Goal: Task Accomplishment & Management: Complete application form

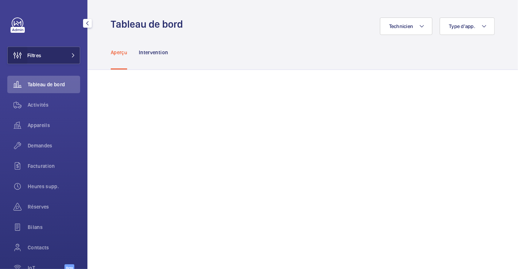
click at [26, 55] on wm-front-icon-button at bounding box center [18, 55] width 20 height 17
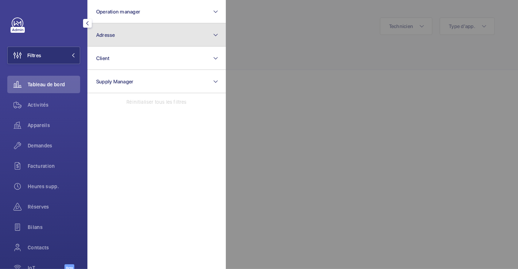
click at [114, 37] on span "Adresse" at bounding box center [105, 35] width 19 height 6
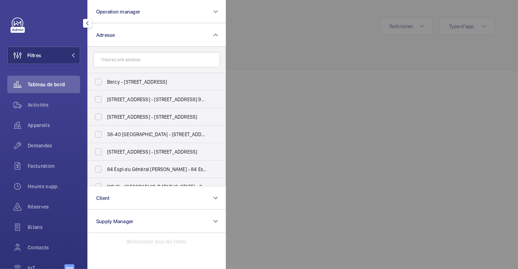
click at [115, 59] on input "text" at bounding box center [156, 59] width 127 height 15
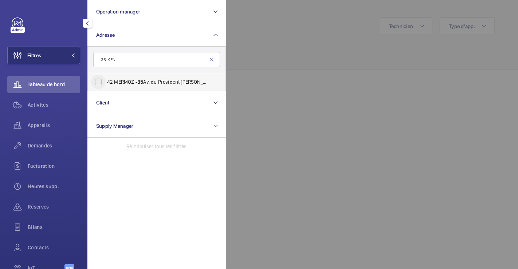
type input "35 KEN"
click at [100, 83] on input "42 MERMOZ - 35 Av. du Président John Ken nedy, ROSNY-SOUS-BOIS 93110" at bounding box center [98, 82] width 15 height 15
checkbox input "true"
click at [45, 105] on span "Activités" at bounding box center [54, 104] width 52 height 7
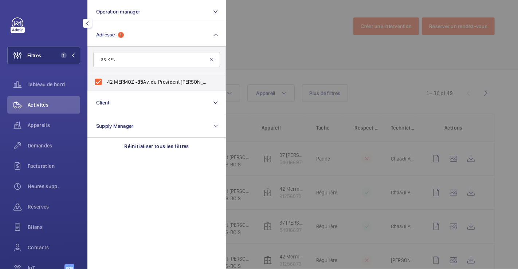
click at [297, 87] on div at bounding box center [485, 134] width 518 height 269
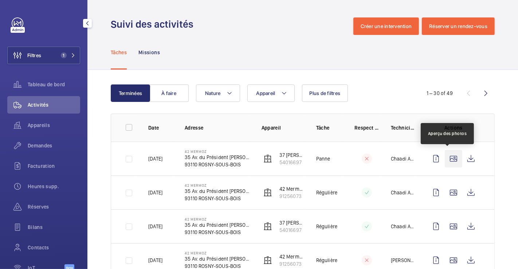
click at [449, 159] on wm-front-icon-button at bounding box center [452, 158] width 17 height 17
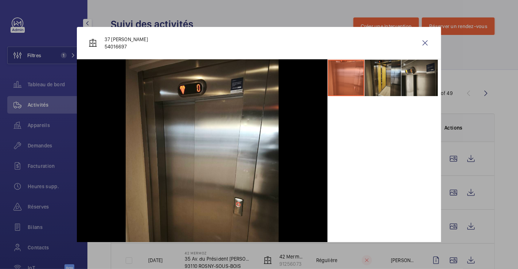
click at [380, 79] on li at bounding box center [382, 78] width 36 height 36
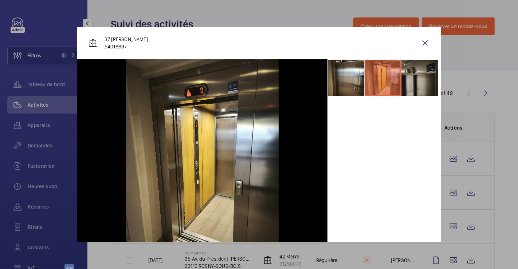
click at [408, 78] on li at bounding box center [419, 78] width 36 height 36
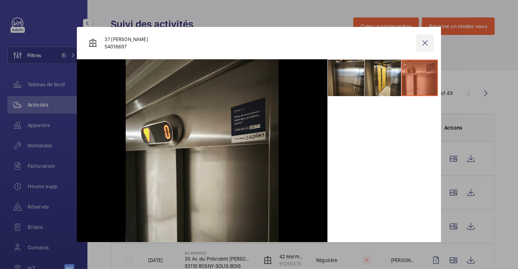
click at [420, 46] on wm-front-icon-button at bounding box center [424, 42] width 17 height 17
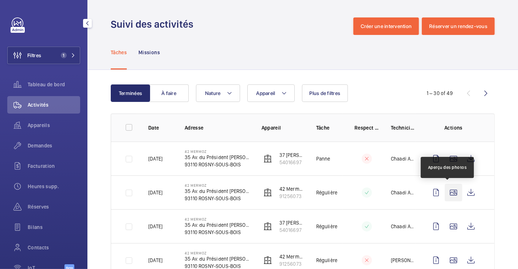
click at [446, 192] on wm-front-icon-button at bounding box center [452, 192] width 17 height 17
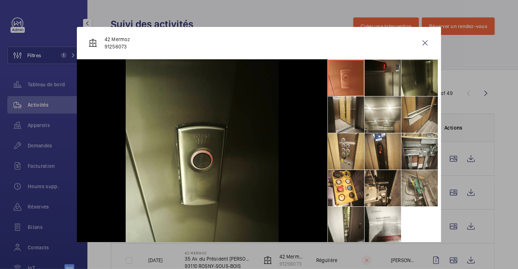
click at [411, 194] on li at bounding box center [419, 188] width 36 height 36
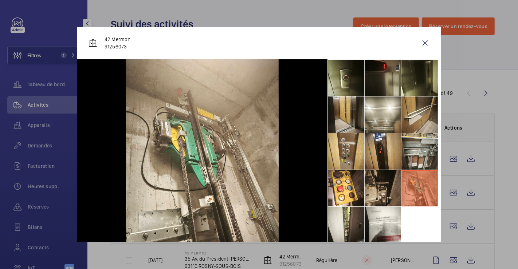
click at [380, 194] on li at bounding box center [382, 188] width 36 height 36
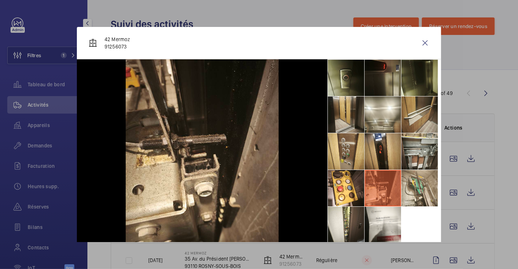
click at [368, 193] on li at bounding box center [382, 188] width 36 height 36
drag, startPoint x: 369, startPoint y: 222, endPoint x: 366, endPoint y: 225, distance: 4.7
click at [369, 222] on li at bounding box center [382, 225] width 36 height 36
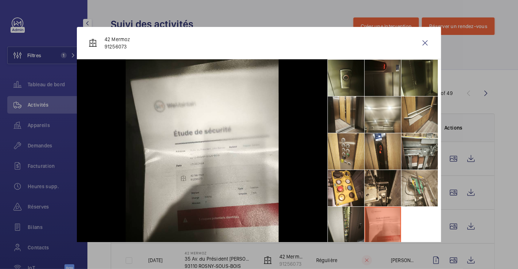
click at [350, 225] on li at bounding box center [346, 225] width 36 height 36
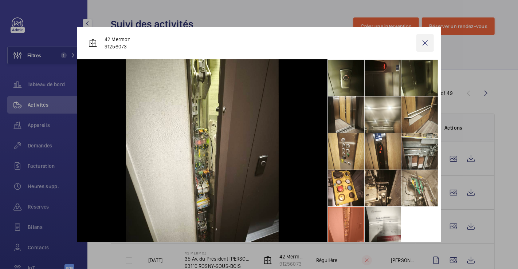
click at [416, 45] on wm-front-icon-button at bounding box center [424, 42] width 17 height 17
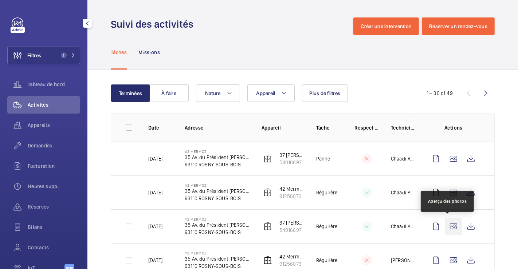
click at [446, 225] on wm-front-icon-button at bounding box center [452, 226] width 17 height 17
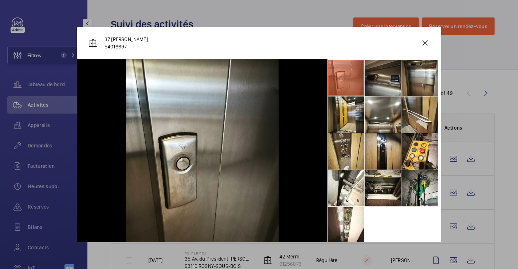
click at [385, 87] on li at bounding box center [382, 78] width 36 height 36
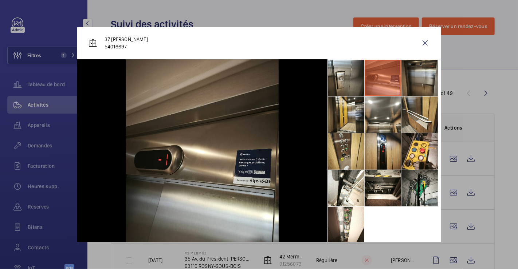
click at [423, 78] on li at bounding box center [419, 78] width 36 height 36
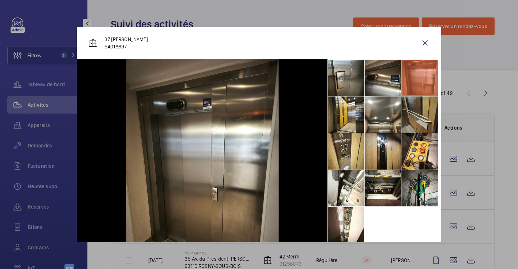
click at [429, 111] on li at bounding box center [419, 114] width 36 height 36
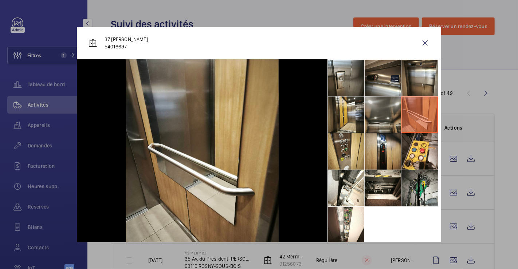
click at [364, 114] on li at bounding box center [382, 114] width 36 height 36
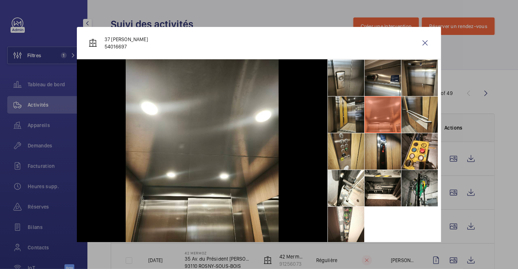
click at [350, 114] on li at bounding box center [346, 114] width 36 height 36
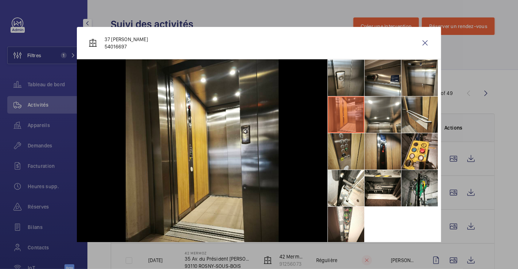
click at [344, 158] on li at bounding box center [346, 151] width 36 height 36
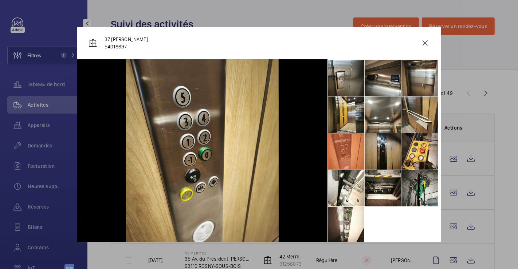
click at [384, 154] on li at bounding box center [382, 151] width 36 height 36
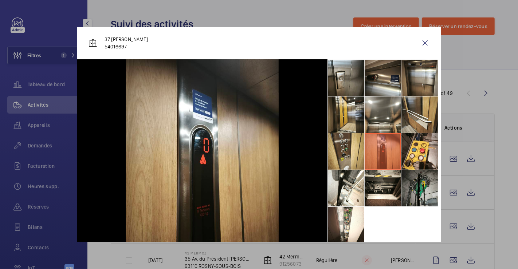
click at [420, 179] on li at bounding box center [419, 188] width 36 height 36
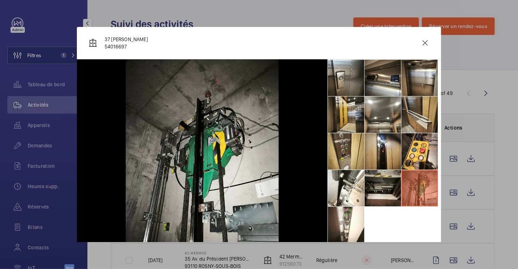
click at [374, 186] on li at bounding box center [382, 188] width 36 height 36
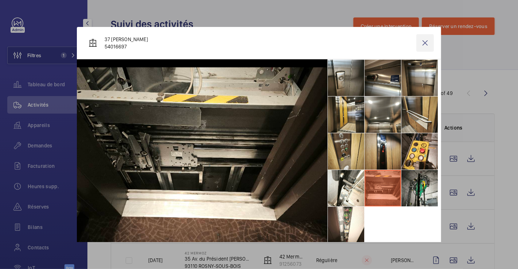
click at [419, 45] on wm-front-icon-button at bounding box center [424, 42] width 17 height 17
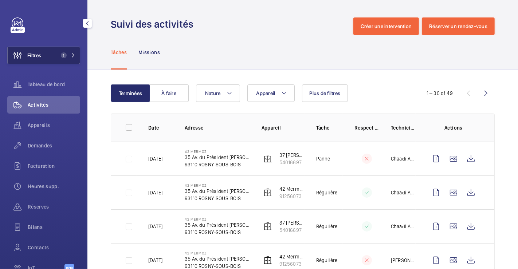
click at [45, 62] on button "Filtres 1" at bounding box center [43, 55] width 73 height 17
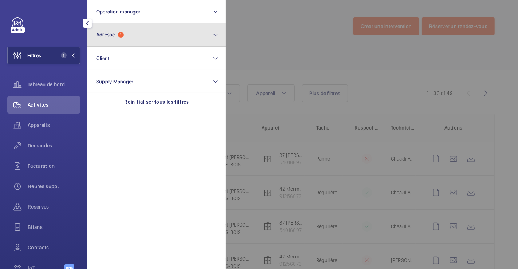
click at [143, 39] on button "Adresse 1" at bounding box center [156, 34] width 138 height 23
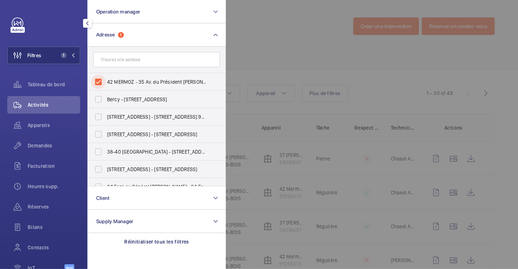
drag, startPoint x: 99, startPoint y: 82, endPoint x: 172, endPoint y: 59, distance: 76.1
click at [99, 82] on input "42 MERMOZ - 35 Av. du Président John Kennedy, ROSNY-SOUS-BOIS 93110" at bounding box center [98, 82] width 15 height 15
checkbox input "false"
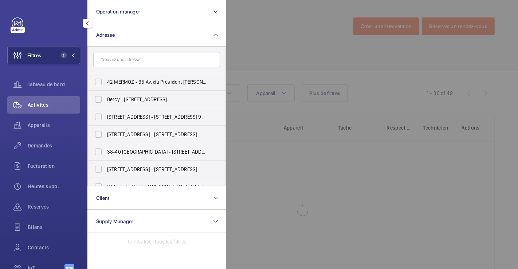
click at [240, 41] on div at bounding box center [485, 134] width 518 height 269
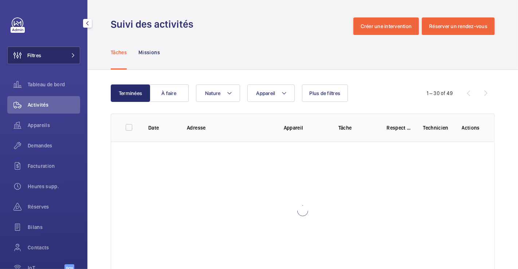
click at [35, 53] on span "Filtres" at bounding box center [34, 55] width 14 height 7
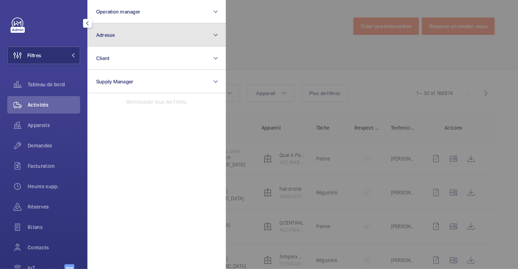
click at [153, 38] on button "Adresse" at bounding box center [156, 34] width 138 height 23
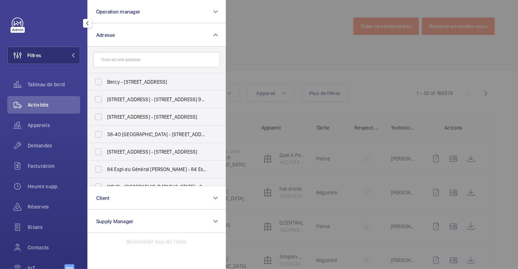
click at [143, 61] on input "text" at bounding box center [156, 59] width 127 height 15
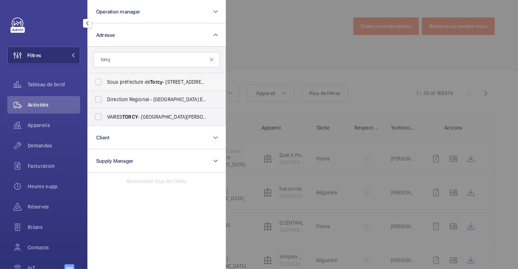
type input "torcy"
click at [109, 81] on span "Sous préfecture de Torcy - 7 Rue Gérard Philipe, TORCY 77200" at bounding box center [157, 81] width 100 height 7
click at [106, 81] on input "Sous préfecture de Torcy - 7 Rue Gérard Philipe, TORCY 77200" at bounding box center [98, 82] width 15 height 15
checkbox input "true"
click at [282, 60] on div at bounding box center [485, 134] width 518 height 269
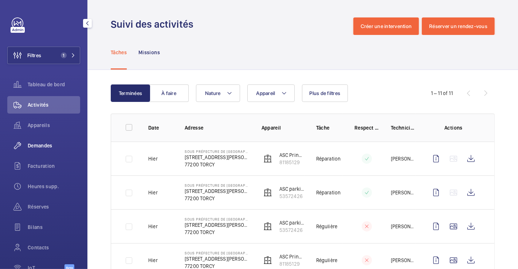
click at [44, 142] on span "Demandes" at bounding box center [54, 145] width 52 height 7
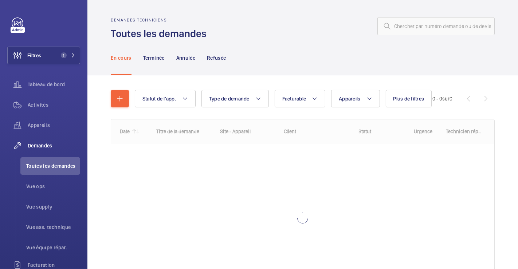
scroll to position [35, 0]
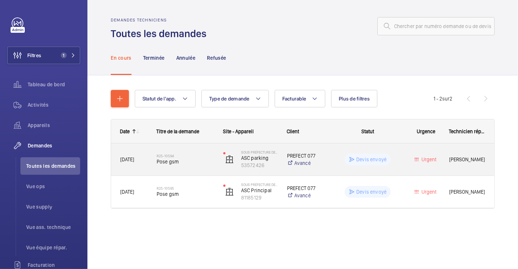
click at [195, 152] on div "R25-10594 Pose gsm" at bounding box center [184, 159] width 57 height 21
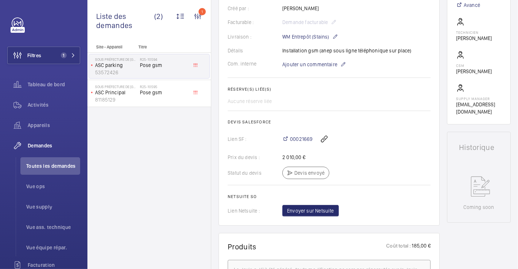
scroll to position [202, 0]
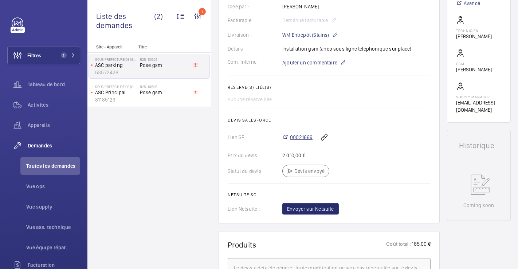
click at [304, 135] on span "00021669" at bounding box center [301, 137] width 23 height 7
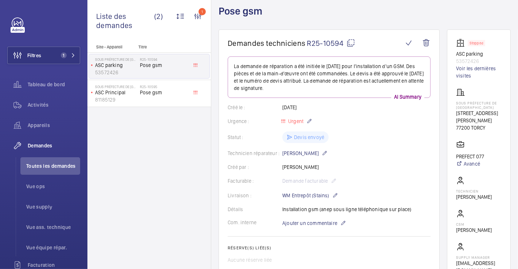
scroll to position [40, 0]
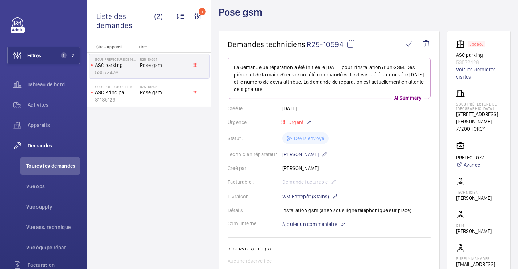
drag, startPoint x: 449, startPoint y: 115, endPoint x: 501, endPoint y: 129, distance: 53.2
click at [501, 129] on wm-front-card "Stopped ASC parking 53572426 Voir les dernières visites Sous préfecture de Torc…" at bounding box center [479, 158] width 64 height 254
copy div "7 Rue Gérard Philipe 77200 TORCY"
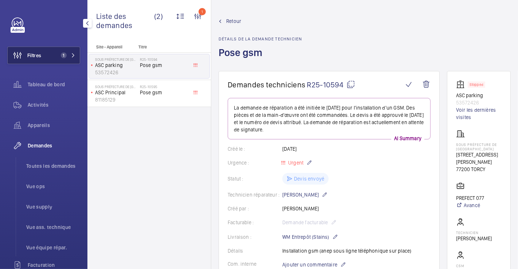
click at [49, 57] on button "Filtres 1" at bounding box center [43, 55] width 73 height 17
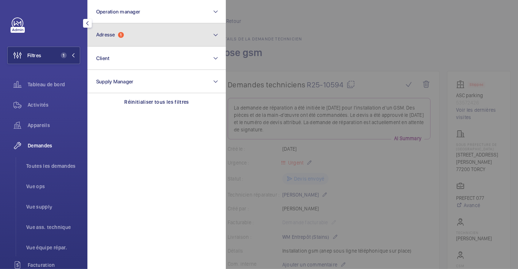
click at [134, 35] on button "Adresse 1" at bounding box center [156, 34] width 138 height 23
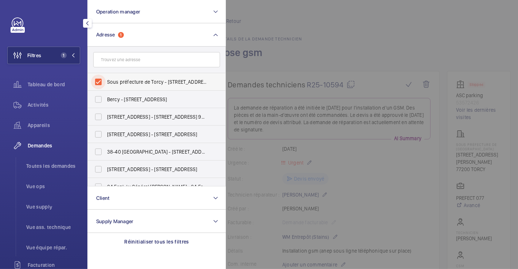
drag, startPoint x: 101, startPoint y: 82, endPoint x: 184, endPoint y: 74, distance: 83.3
click at [100, 82] on input "Sous préfecture de Torcy - 7 Rue Gérard Philipe, TORCY 77200" at bounding box center [98, 82] width 15 height 15
checkbox input "false"
drag, startPoint x: 316, startPoint y: 40, endPoint x: 295, endPoint y: 42, distance: 20.9
click at [316, 40] on div at bounding box center [485, 134] width 518 height 269
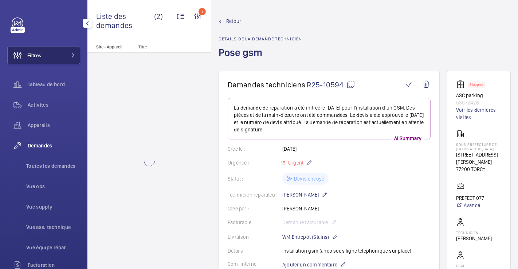
click at [44, 55] on button "Filtres" at bounding box center [43, 55] width 73 height 17
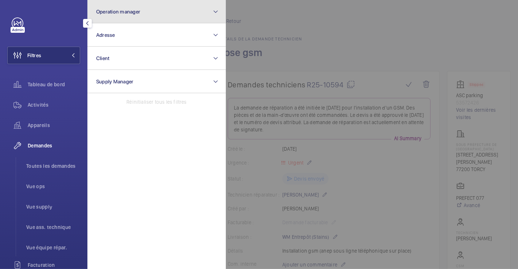
click at [155, 14] on button "Operation manager" at bounding box center [156, 11] width 138 height 23
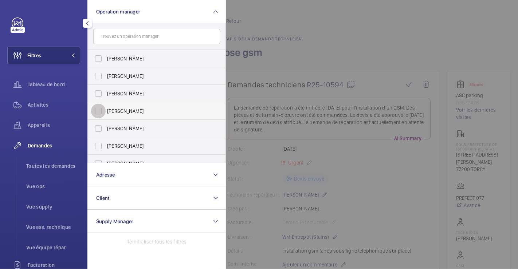
click at [97, 111] on input "[PERSON_NAME]" at bounding box center [98, 111] width 15 height 15
checkbox input "true"
click at [299, 17] on div at bounding box center [485, 134] width 518 height 269
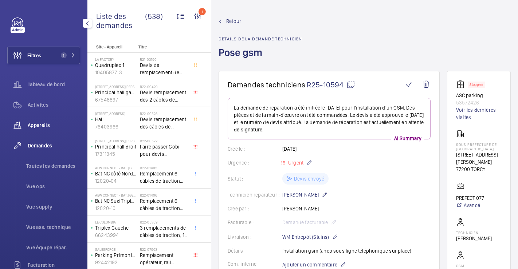
click at [36, 122] on span "Appareils" at bounding box center [54, 125] width 52 height 7
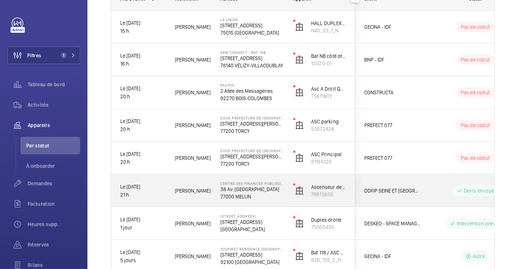
scroll to position [130, 0]
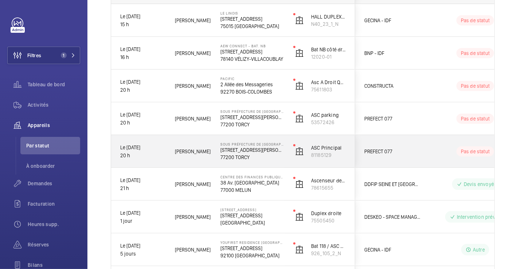
click at [427, 148] on div "Pas de statut" at bounding box center [470, 151] width 99 height 25
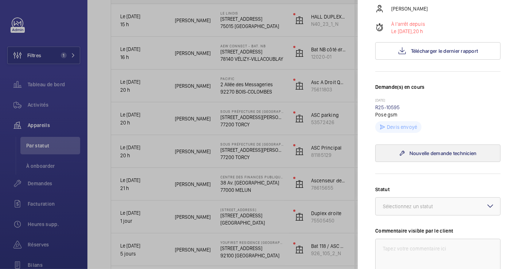
scroll to position [202, 0]
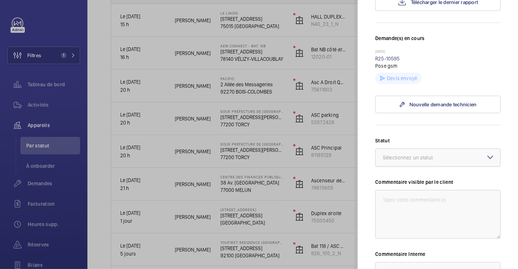
click at [488, 149] on div at bounding box center [437, 157] width 124 height 17
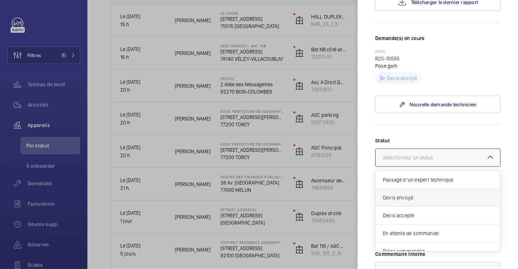
click at [429, 194] on span "Devis envoyé" at bounding box center [437, 197] width 110 height 7
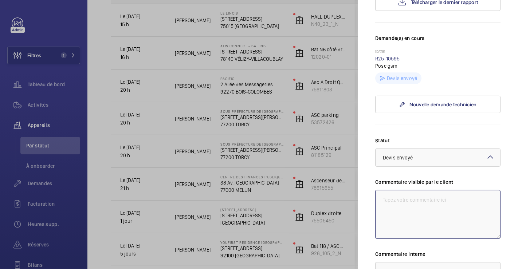
click at [400, 190] on textarea at bounding box center [437, 214] width 125 height 49
drag, startPoint x: 379, startPoint y: 173, endPoint x: 404, endPoint y: 180, distance: 26.1
click at [404, 190] on textarea "02/10 envoie des devis GSM ce jour ligne filaire HS" at bounding box center [437, 214] width 125 height 49
type textarea "02/10 envoie des devis GSM ce jour ligne filaire HS"
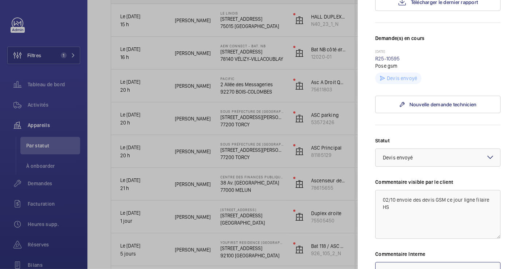
paste textarea "02/10 envoie des devis GSM ce jour ligne filaire HS"
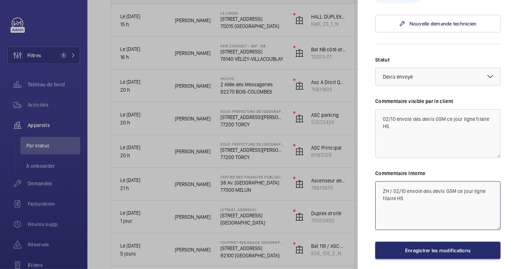
scroll to position [286, 0]
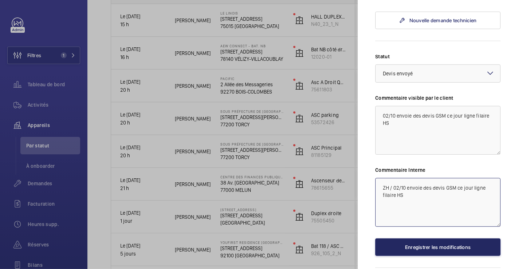
type textarea "ZH / 02/10 envoie des devis GSM ce jour ligne filaire HS"
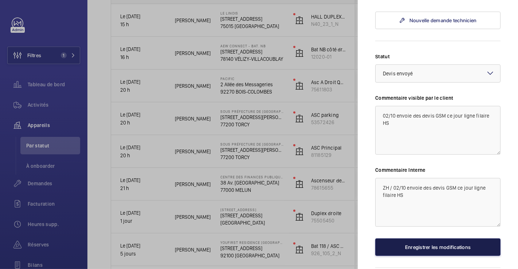
click at [463, 238] on button "Enregistrer les modifications" at bounding box center [437, 246] width 125 height 17
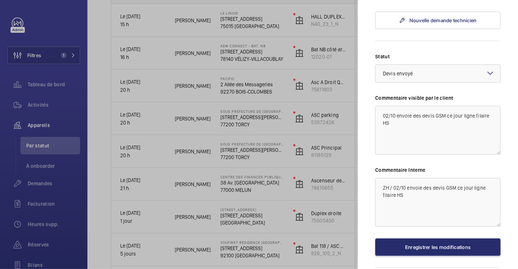
scroll to position [0, 0]
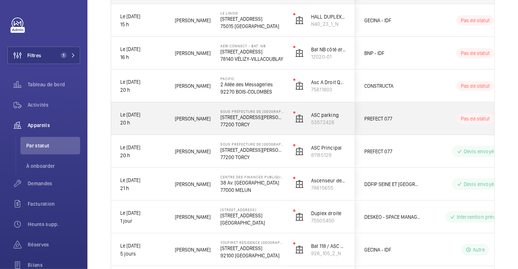
click at [415, 113] on div "PREFECT 077" at bounding box center [387, 118] width 65 height 23
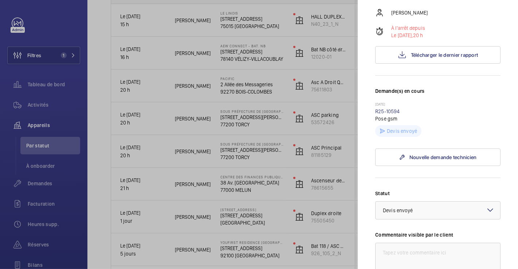
scroll to position [162, 0]
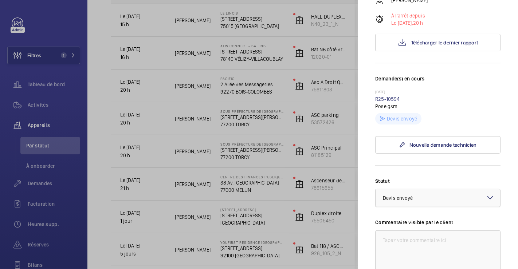
click at [491, 189] on div at bounding box center [437, 197] width 124 height 17
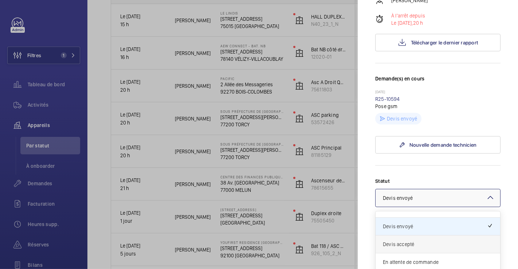
scroll to position [0, 0]
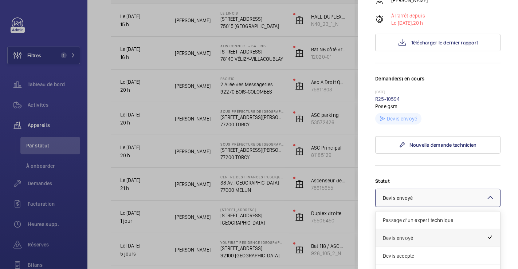
click at [443, 234] on span "Devis envoyé" at bounding box center [434, 237] width 104 height 7
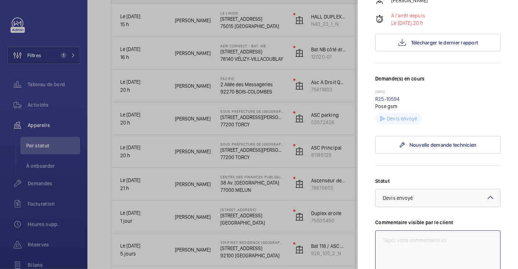
click at [423, 230] on textarea at bounding box center [437, 254] width 125 height 49
paste textarea "02/10 envoie des devis GSM ce jour ligne filaire HS"
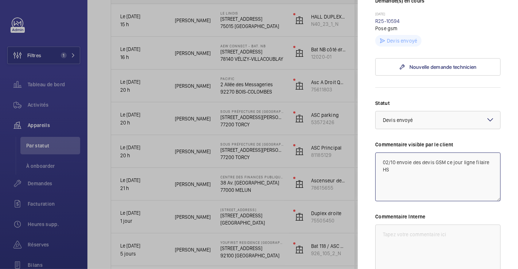
scroll to position [242, 0]
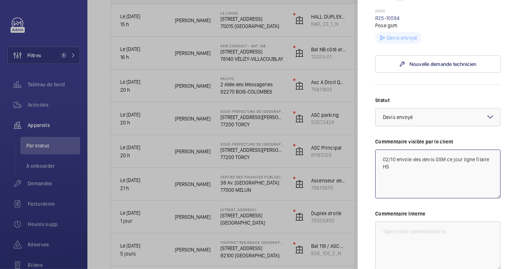
type textarea "02/10 envoie des devis GSM ce jour ligne filaire HS"
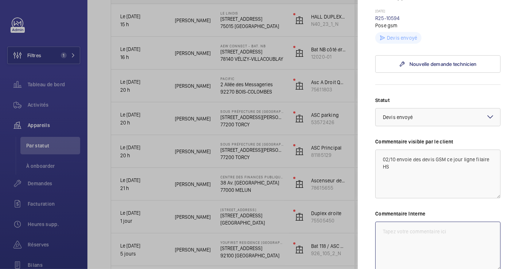
click at [414, 222] on textarea at bounding box center [437, 246] width 125 height 49
paste textarea "02/10 envoie des devis GSM ce jour ligne filaire HS"
click at [377, 222] on textarea "02/10 envoie des devis GSM ce jour ligne filaire HS" at bounding box center [437, 246] width 125 height 49
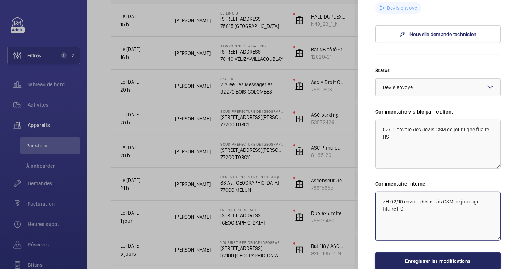
scroll to position [286, 0]
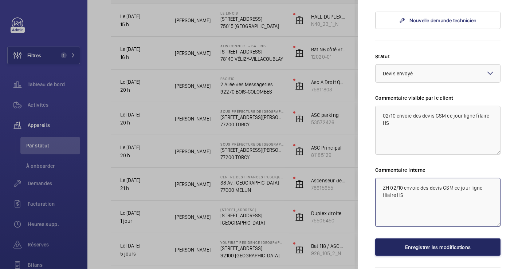
type textarea "ZH 02/10 envoie des devis GSM ce jour ligne filaire HS"
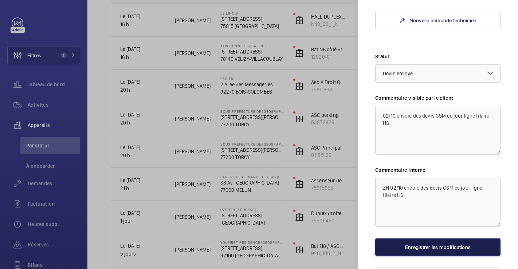
click at [456, 238] on button "Enregistrer les modifications" at bounding box center [437, 246] width 125 height 17
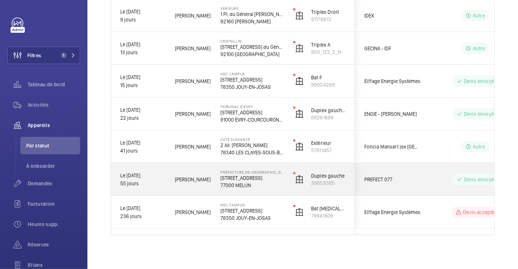
scroll to position [463, 0]
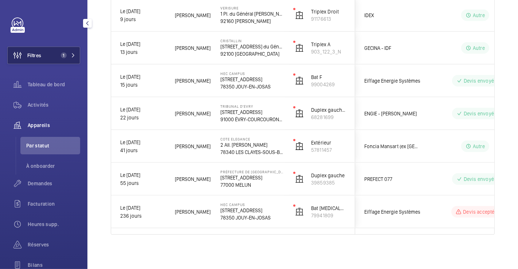
click at [43, 55] on button "Filtres 1" at bounding box center [43, 55] width 73 height 17
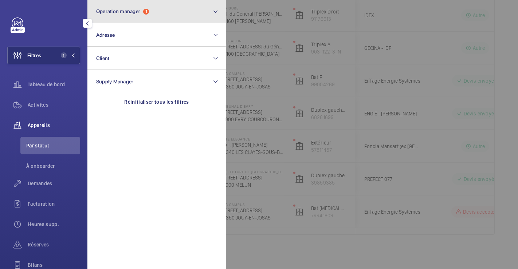
click at [186, 13] on button "Operation manager 1" at bounding box center [156, 11] width 138 height 23
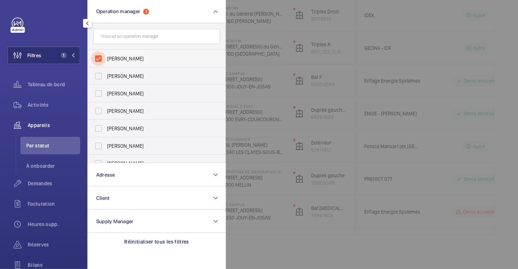
click at [100, 60] on input "[PERSON_NAME]" at bounding box center [98, 58] width 15 height 15
checkbox input "false"
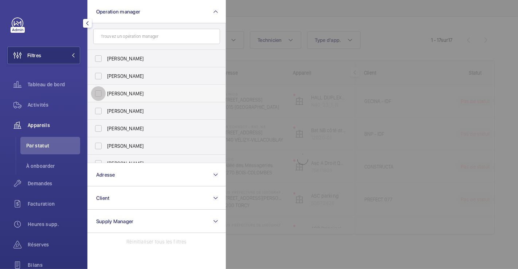
click at [99, 92] on input "[PERSON_NAME]" at bounding box center [98, 93] width 15 height 15
checkbox input "true"
click at [310, 19] on div at bounding box center [485, 134] width 518 height 269
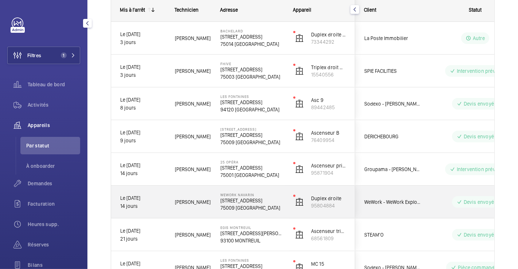
scroll to position [72, 0]
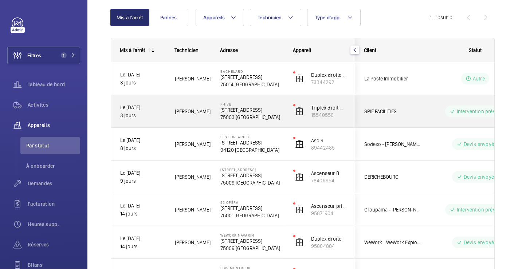
click at [425, 106] on div "Intervention prévue" at bounding box center [470, 111] width 99 height 26
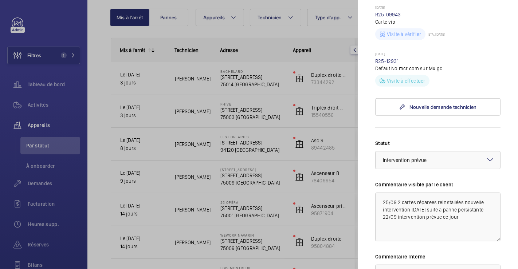
scroll to position [323, 0]
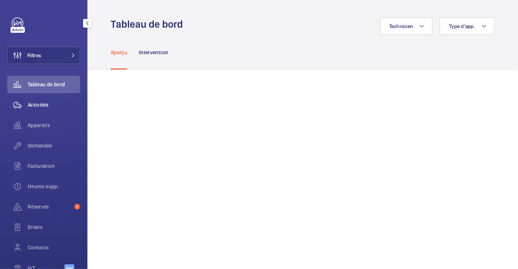
click at [40, 105] on span "Activités" at bounding box center [54, 104] width 52 height 7
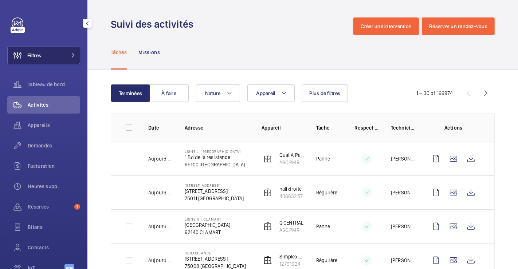
click at [52, 57] on button "Filtres" at bounding box center [43, 55] width 73 height 17
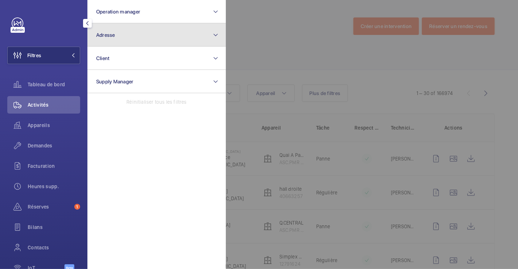
click at [115, 39] on button "Adresse" at bounding box center [156, 34] width 138 height 23
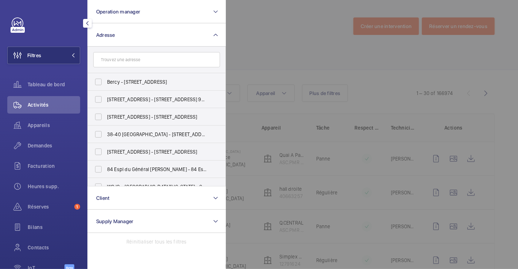
click at [118, 58] on input "text" at bounding box center [156, 59] width 127 height 15
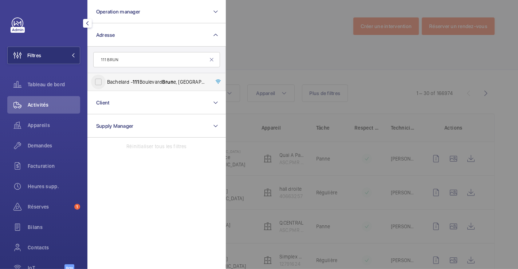
type input "111 BRUN"
click at [102, 79] on input "Bachelard - [STREET_ADDRESS]" at bounding box center [98, 82] width 15 height 15
checkbox input "true"
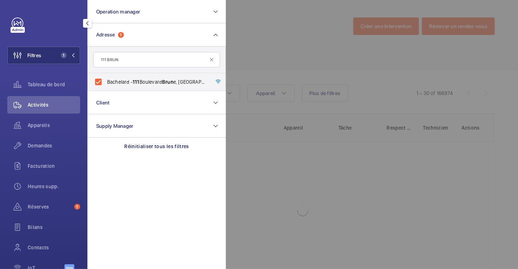
click at [306, 39] on div at bounding box center [485, 134] width 518 height 269
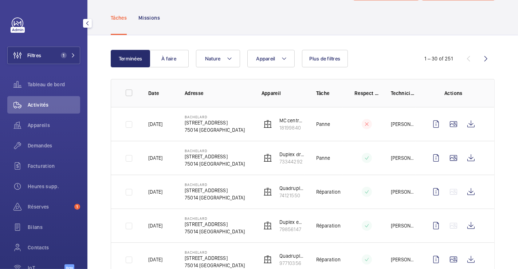
scroll to position [81, 0]
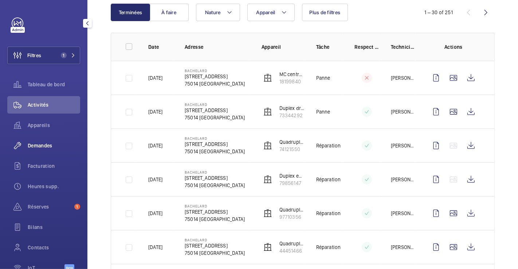
click at [44, 142] on span "Demandes" at bounding box center [54, 145] width 52 height 7
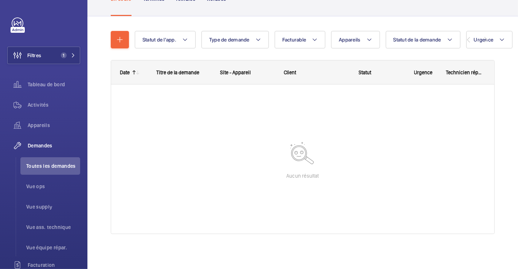
scroll to position [59, 0]
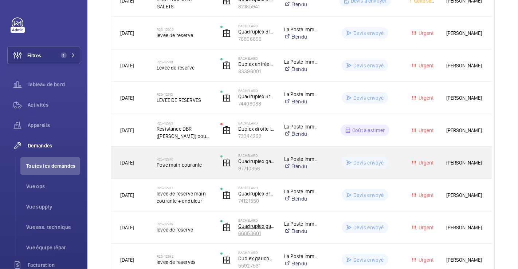
scroll to position [670, 0]
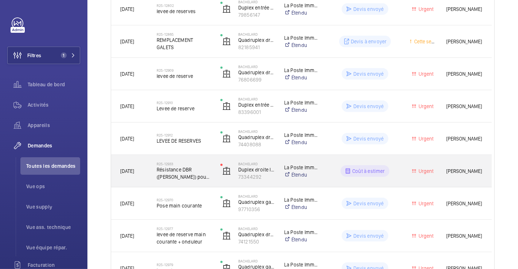
click at [194, 156] on div "R25-12933 Résistance DBR (otis) pour ovf" at bounding box center [179, 171] width 63 height 33
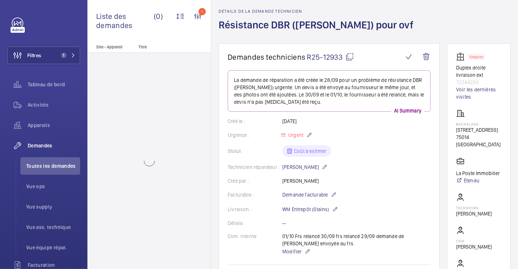
scroll to position [40, 0]
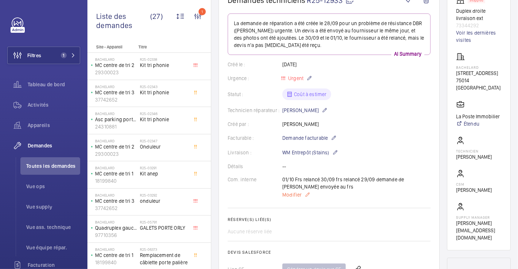
scroll to position [40, 0]
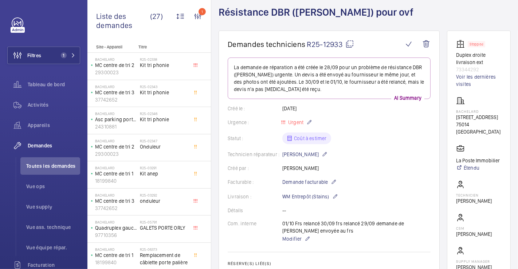
click at [348, 42] on mat-icon at bounding box center [349, 44] width 9 height 9
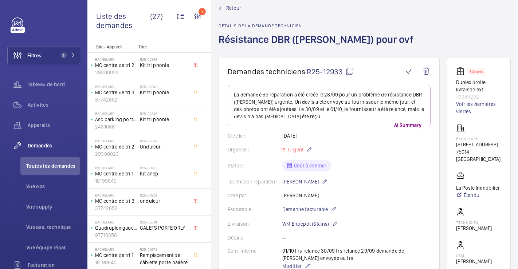
scroll to position [0, 0]
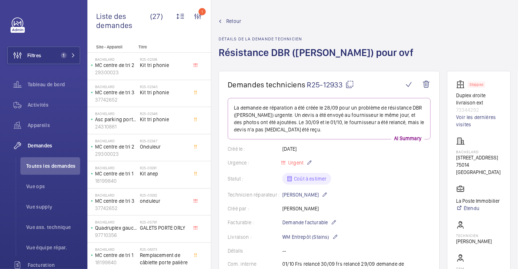
click at [239, 21] on span "Retour" at bounding box center [233, 20] width 15 height 7
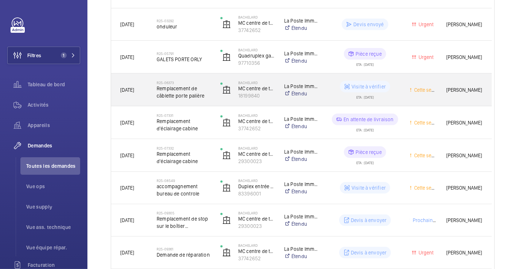
scroll to position [445, 0]
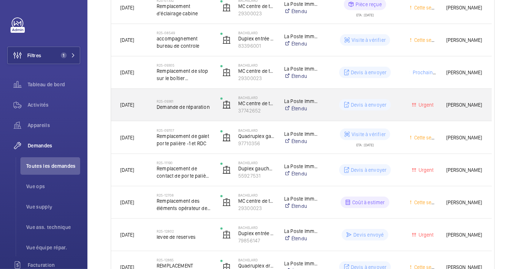
click at [323, 92] on div "Devis à envoyer" at bounding box center [360, 105] width 79 height 26
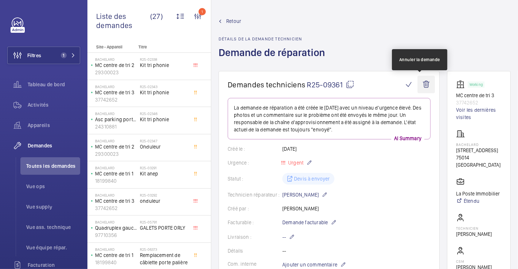
click at [419, 86] on wm-front-icon-button at bounding box center [425, 84] width 17 height 17
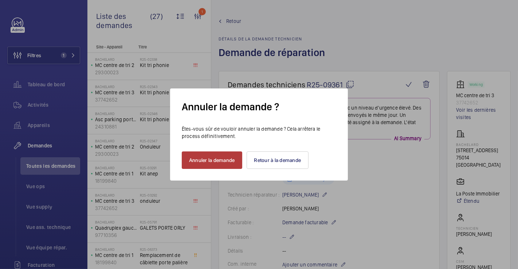
click at [209, 160] on button "Annuler la demande" at bounding box center [212, 159] width 60 height 17
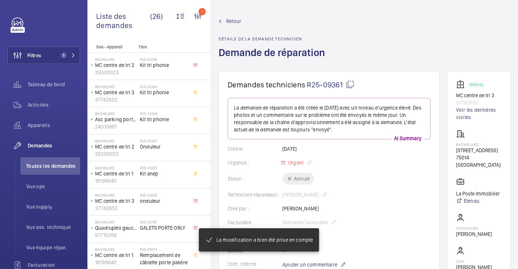
click at [232, 20] on span "Retour" at bounding box center [233, 20] width 15 height 7
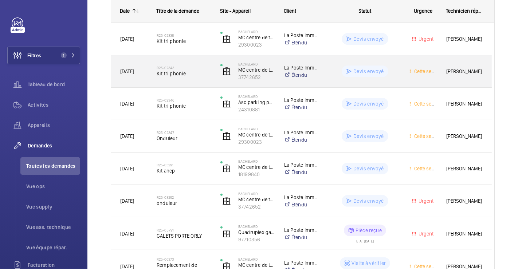
scroll to position [121, 0]
click at [396, 56] on div "Devis envoyé" at bounding box center [360, 71] width 80 height 32
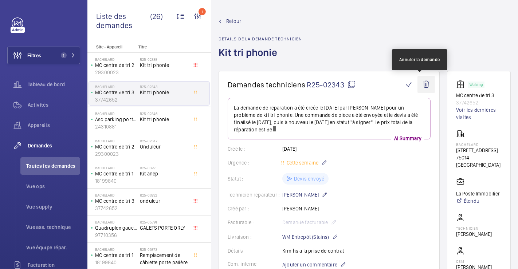
click at [421, 84] on wm-front-icon-button at bounding box center [425, 84] width 17 height 17
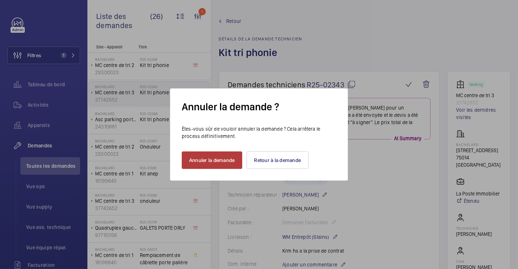
click at [225, 162] on button "Annuler la demande" at bounding box center [212, 159] width 60 height 17
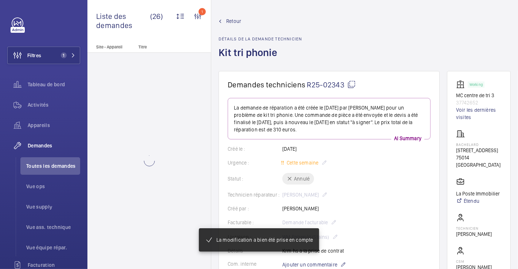
click at [230, 22] on span "Retour" at bounding box center [233, 20] width 15 height 7
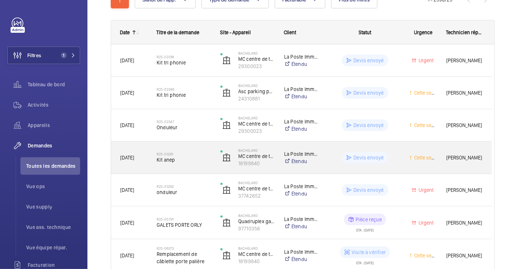
click at [341, 146] on div "Devis envoyé" at bounding box center [360, 157] width 79 height 26
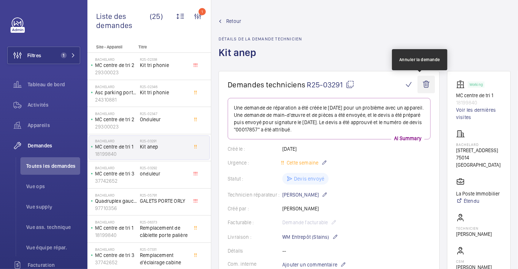
click at [417, 82] on wm-front-icon-button at bounding box center [425, 84] width 17 height 17
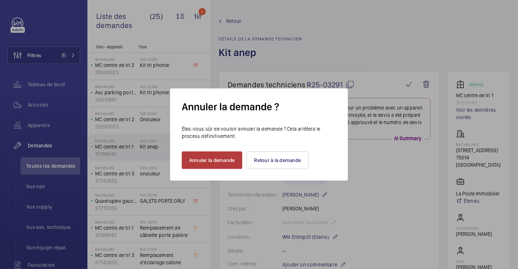
click at [201, 161] on button "Annuler la demande" at bounding box center [212, 159] width 60 height 17
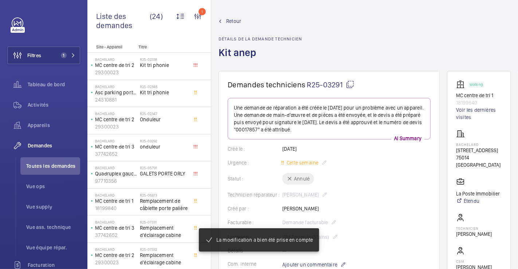
click at [234, 22] on span "Retour" at bounding box center [233, 20] width 15 height 7
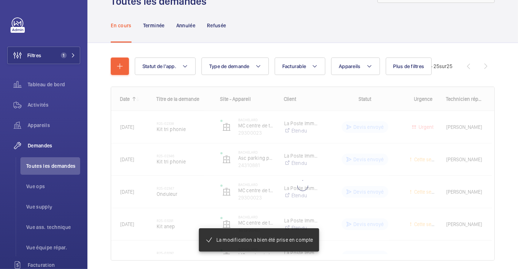
scroll to position [59, 0]
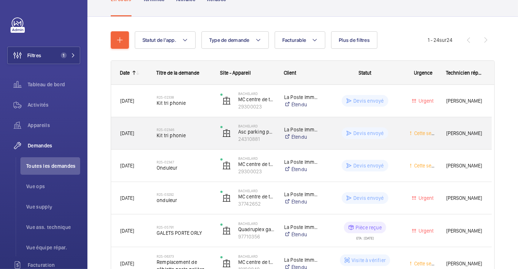
click at [340, 124] on div "Devis envoyé" at bounding box center [360, 133] width 79 height 26
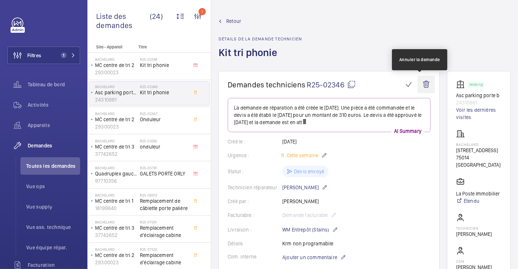
click at [417, 84] on wm-front-icon-button at bounding box center [425, 84] width 17 height 17
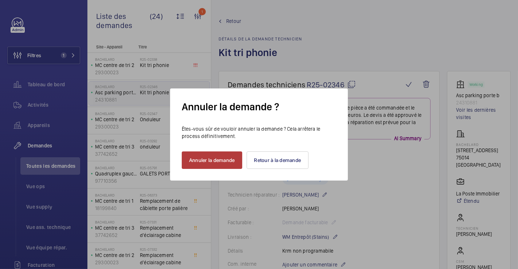
click at [227, 160] on button "Annuler la demande" at bounding box center [212, 159] width 60 height 17
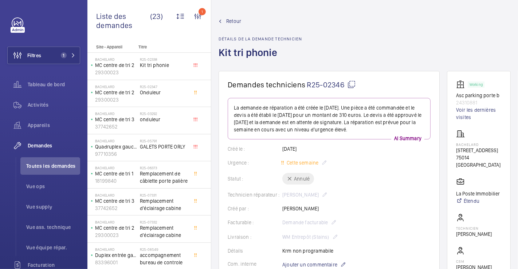
click at [231, 20] on span "Retour" at bounding box center [233, 20] width 15 height 7
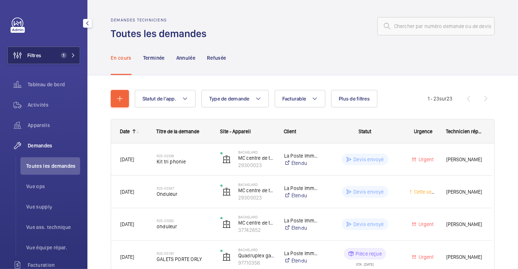
click at [34, 52] on span "Filtres" at bounding box center [34, 55] width 14 height 7
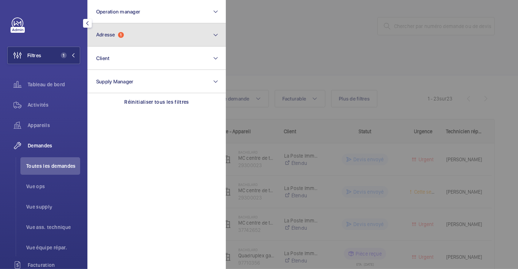
click at [139, 38] on button "Adresse 1" at bounding box center [156, 34] width 138 height 23
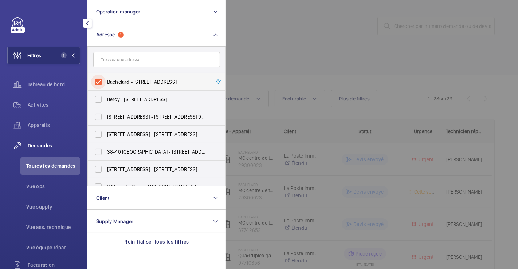
click at [96, 80] on input "Bachelard - [STREET_ADDRESS]" at bounding box center [98, 82] width 15 height 15
checkbox input "false"
click at [350, 41] on div at bounding box center [485, 134] width 518 height 269
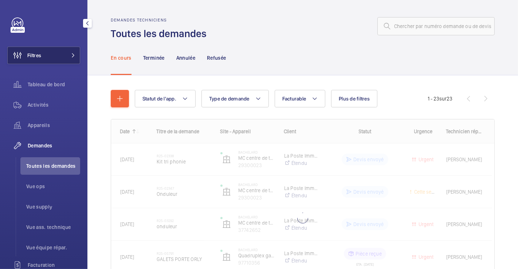
click at [29, 53] on span "Filtres" at bounding box center [34, 55] width 14 height 7
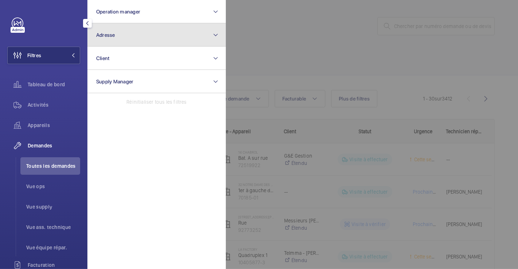
click at [143, 32] on button "Adresse" at bounding box center [156, 34] width 138 height 23
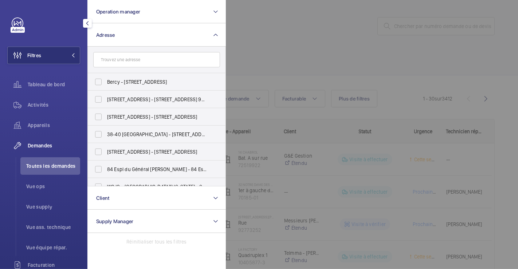
click at [135, 61] on input "text" at bounding box center [156, 59] width 127 height 15
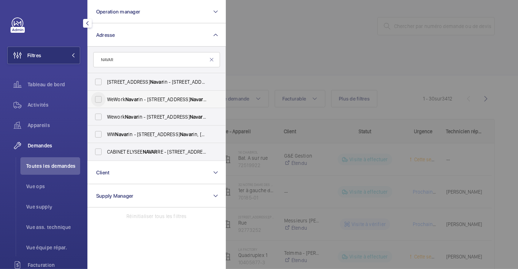
type input "NAVAR"
click at [100, 100] on input "WeWork Navar in - [STREET_ADDRESS]" at bounding box center [98, 99] width 15 height 15
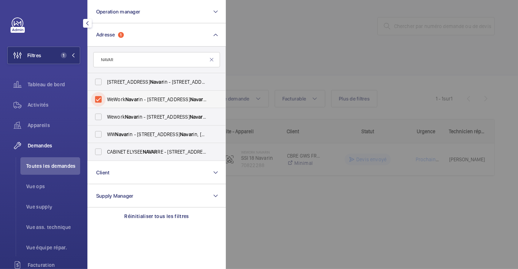
click at [100, 100] on input "WeWork Navar in - [STREET_ADDRESS]" at bounding box center [98, 99] width 15 height 15
checkbox input "false"
click at [97, 114] on input "Wework Navar in - [STREET_ADDRESS]" at bounding box center [98, 117] width 15 height 15
checkbox input "true"
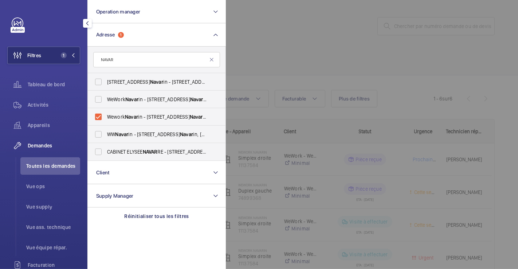
click at [286, 55] on div at bounding box center [485, 134] width 518 height 269
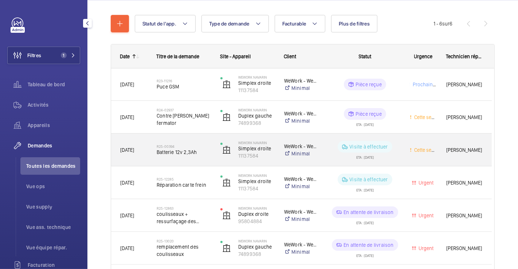
scroll to position [112, 0]
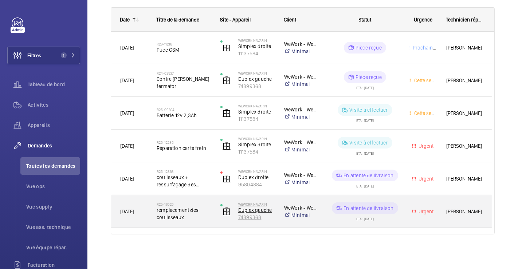
click at [227, 209] on img at bounding box center [226, 211] width 9 height 9
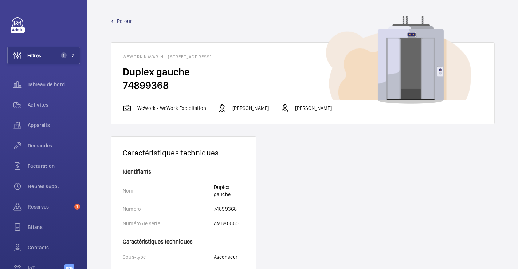
click at [124, 21] on span "Retour" at bounding box center [124, 20] width 15 height 7
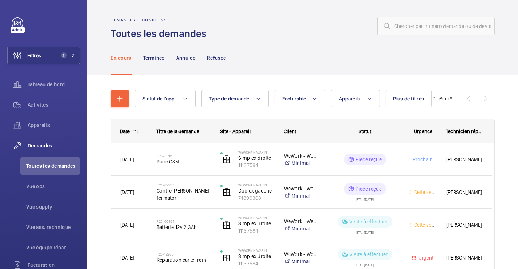
scroll to position [112, 0]
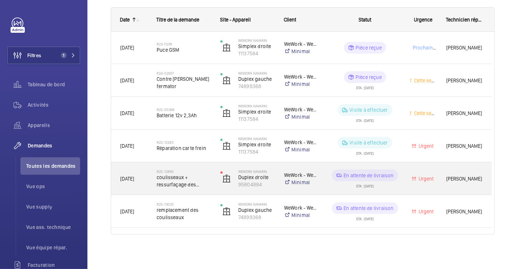
click at [214, 175] on div "Wework Navarin Duplex droite 95804884" at bounding box center [242, 179] width 63 height 30
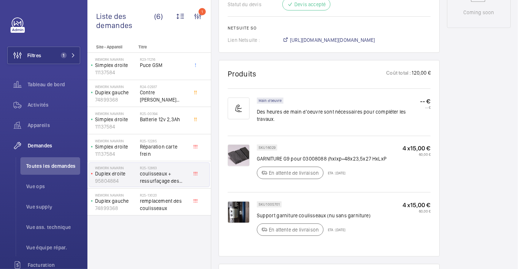
scroll to position [426, 0]
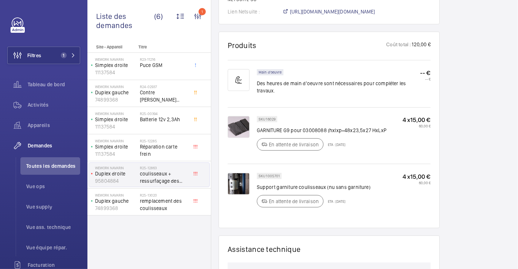
click at [242, 116] on img at bounding box center [238, 127] width 22 height 22
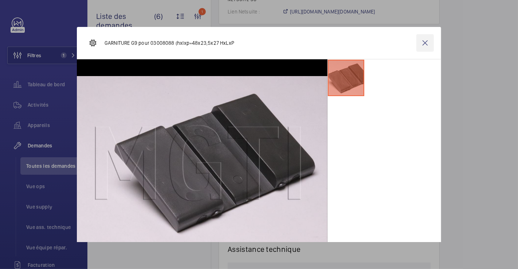
drag, startPoint x: 421, startPoint y: 45, endPoint x: 392, endPoint y: 116, distance: 76.2
click at [422, 45] on wm-front-icon-button at bounding box center [424, 42] width 17 height 17
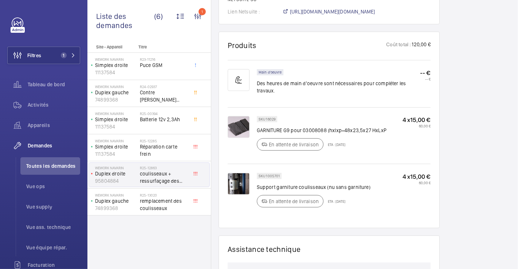
click at [237, 173] on img at bounding box center [238, 184] width 22 height 22
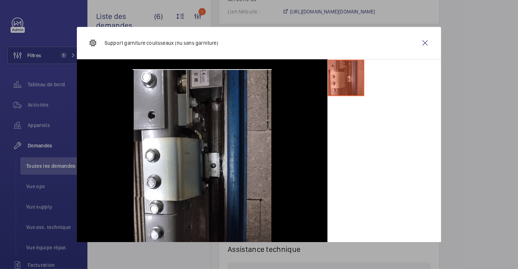
click at [421, 43] on wm-front-icon-button at bounding box center [424, 42] width 17 height 17
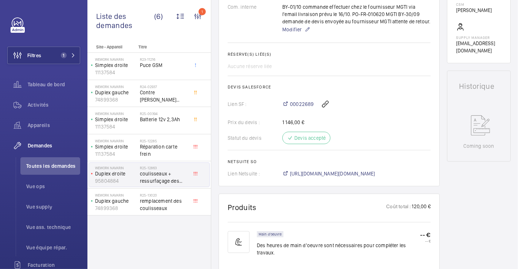
scroll to position [0, 0]
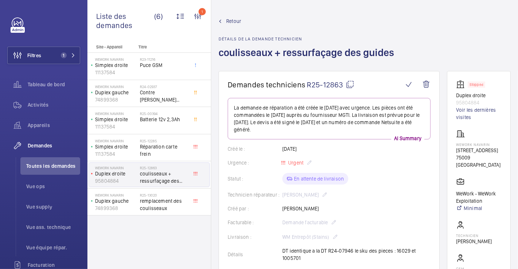
click at [231, 21] on span "Retour" at bounding box center [233, 20] width 15 height 7
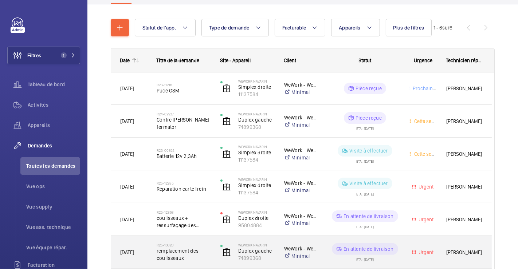
scroll to position [112, 0]
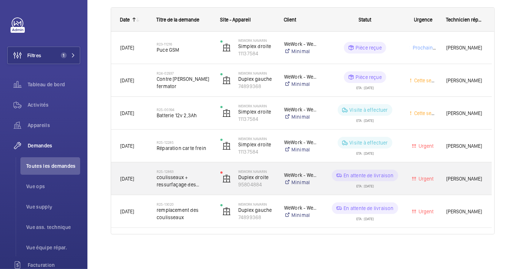
click at [198, 169] on h2 "R25-12863" at bounding box center [183, 171] width 54 height 4
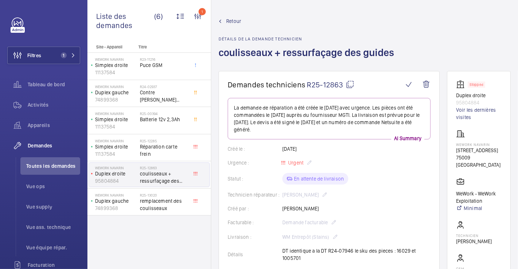
click at [229, 21] on span "Retour" at bounding box center [233, 20] width 15 height 7
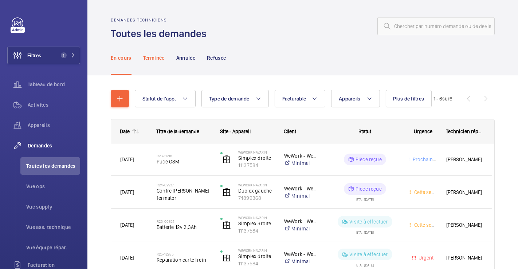
click at [149, 59] on p "Terminée" at bounding box center [153, 57] width 21 height 7
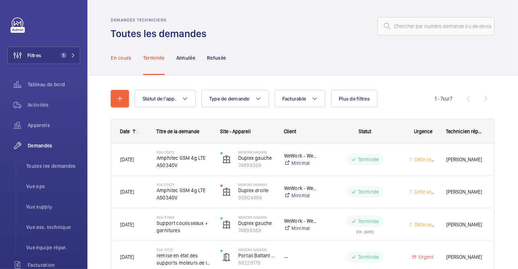
click at [117, 57] on p "En cours" at bounding box center [121, 57] width 21 height 7
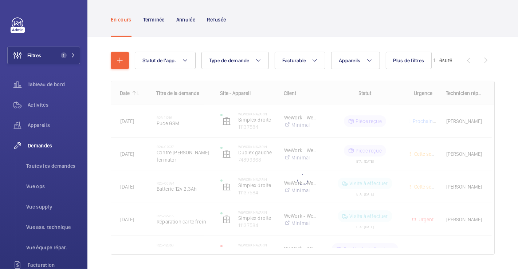
scroll to position [59, 0]
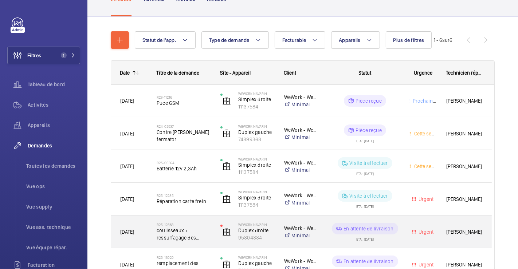
click at [205, 223] on h2 "R25-12863" at bounding box center [183, 224] width 54 height 4
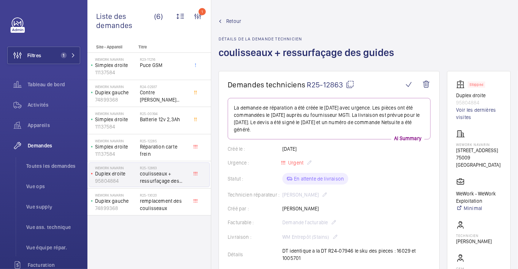
click at [237, 21] on span "Retour" at bounding box center [233, 20] width 15 height 7
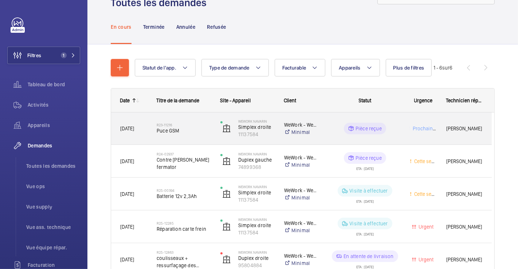
scroll to position [40, 0]
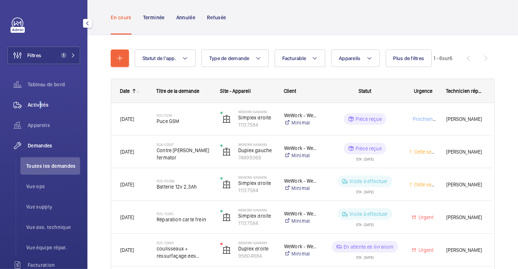
click at [38, 102] on span "Activités" at bounding box center [54, 104] width 52 height 7
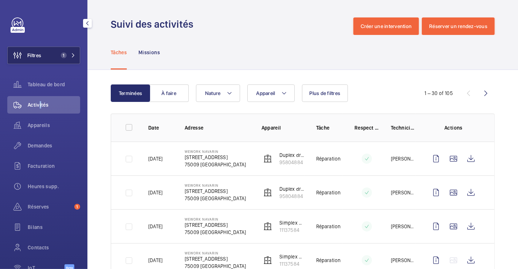
click at [43, 57] on button "Filtres 1" at bounding box center [43, 55] width 73 height 17
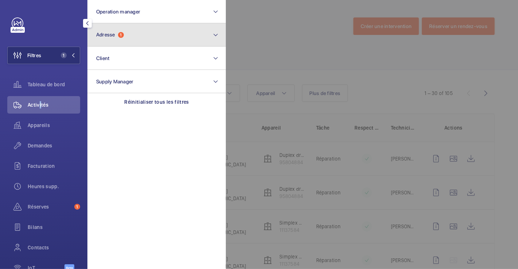
click at [143, 40] on button "Adresse 1" at bounding box center [156, 34] width 138 height 23
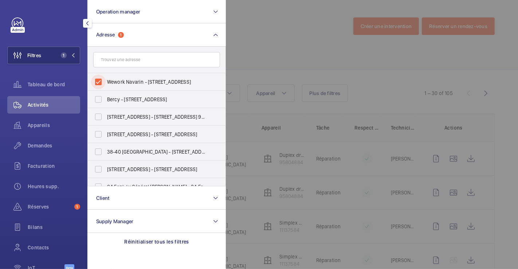
drag, startPoint x: 100, startPoint y: 81, endPoint x: 176, endPoint y: 67, distance: 77.0
click at [100, 81] on input "Wework Navarin - [STREET_ADDRESS]" at bounding box center [98, 82] width 15 height 15
checkbox input "false"
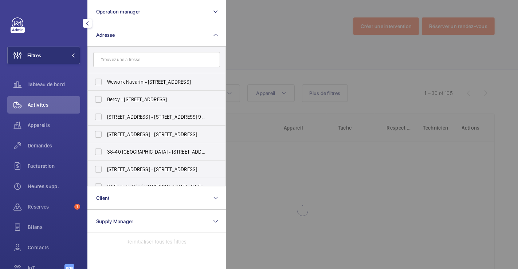
drag, startPoint x: 260, startPoint y: 43, endPoint x: 237, endPoint y: 45, distance: 23.0
click at [262, 42] on div at bounding box center [485, 134] width 518 height 269
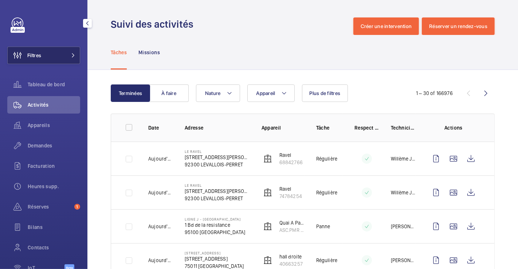
click at [44, 60] on button "Filtres" at bounding box center [43, 55] width 73 height 17
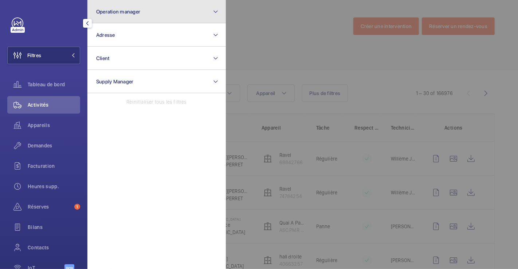
click at [160, 12] on button "Operation manager" at bounding box center [156, 11] width 138 height 23
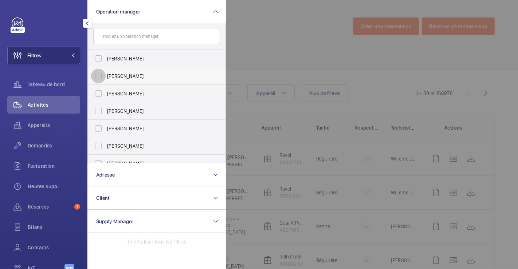
click at [101, 75] on input "[PERSON_NAME]" at bounding box center [98, 76] width 15 height 15
checkbox input "true"
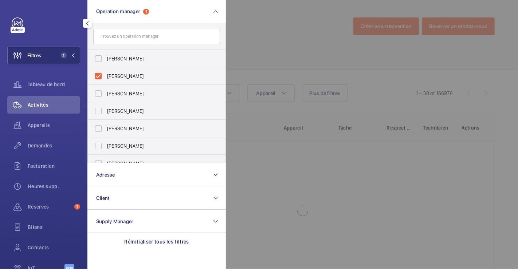
click at [287, 55] on div at bounding box center [485, 134] width 518 height 269
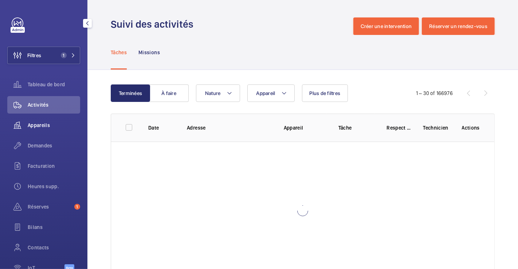
click at [43, 129] on div "Appareils" at bounding box center [43, 124] width 73 height 17
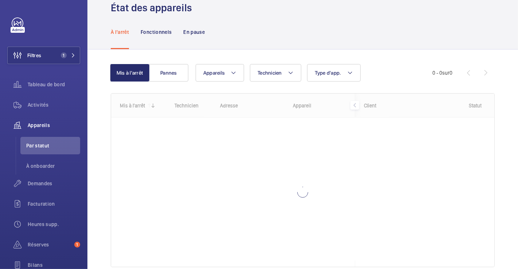
scroll to position [49, 0]
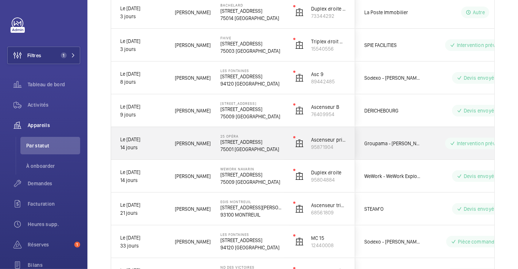
scroll to position [162, 0]
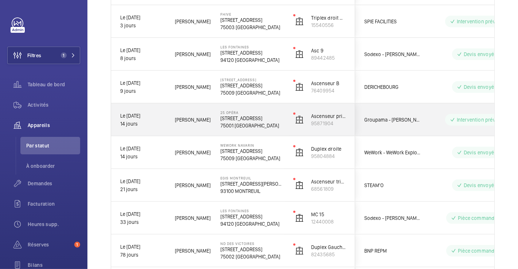
click at [165, 107] on div "Le [DATE] 14 jours" at bounding box center [138, 119] width 54 height 31
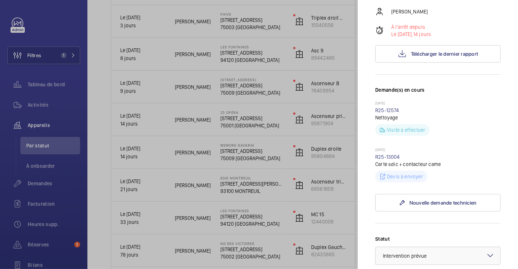
scroll to position [121, 0]
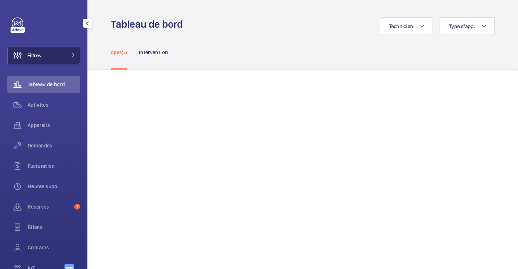
click at [52, 55] on button "Filtres" at bounding box center [43, 55] width 73 height 17
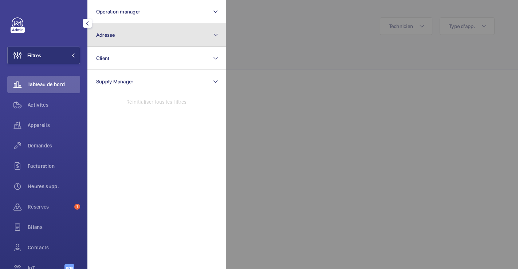
click at [140, 36] on button "Adresse" at bounding box center [156, 34] width 138 height 23
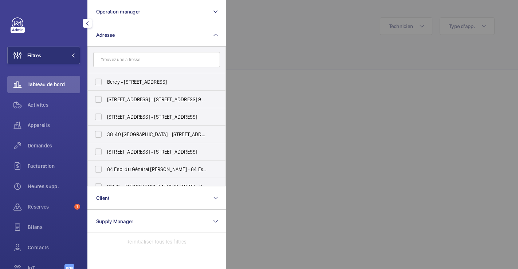
click at [135, 61] on input "text" at bounding box center [156, 59] width 127 height 15
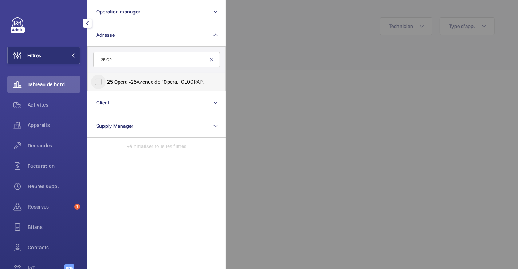
type input "25 OP"
click at [101, 79] on input "25 Op éra - 25 Avenue de l' Op éra, 75001 PARIS, PARIS 75001" at bounding box center [98, 82] width 15 height 15
checkbox input "true"
click at [47, 143] on span "Demandes" at bounding box center [54, 145] width 52 height 7
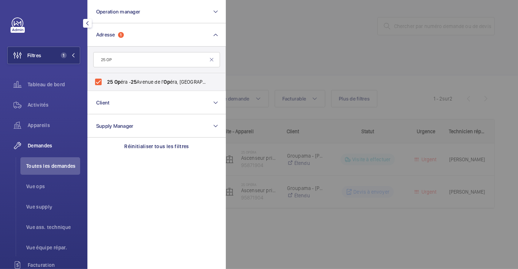
click at [344, 62] on div at bounding box center [485, 134] width 518 height 269
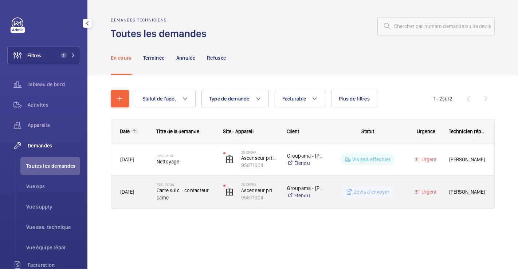
click at [204, 182] on h2 "R25-13004" at bounding box center [184, 184] width 57 height 4
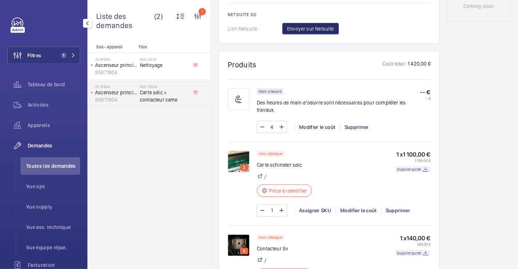
scroll to position [404, 0]
click at [407, 169] on p "Supplier quote" at bounding box center [409, 169] width 24 height 3
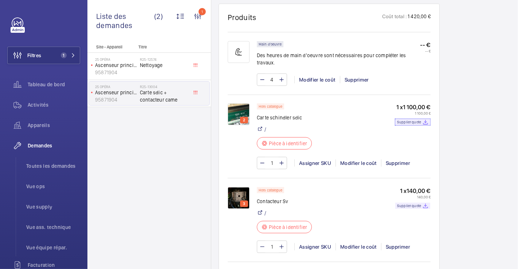
scroll to position [445, 0]
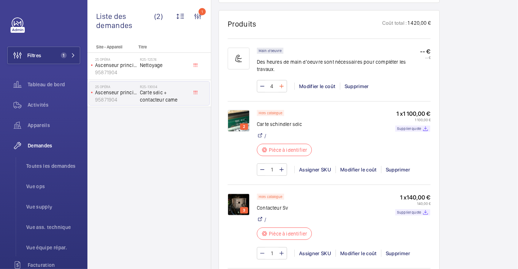
click at [280, 86] on mat-icon at bounding box center [281, 86] width 6 height 9
type input "5"
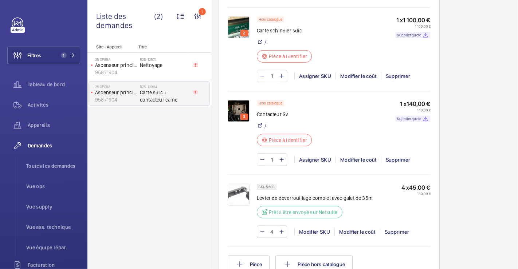
scroll to position [526, 0]
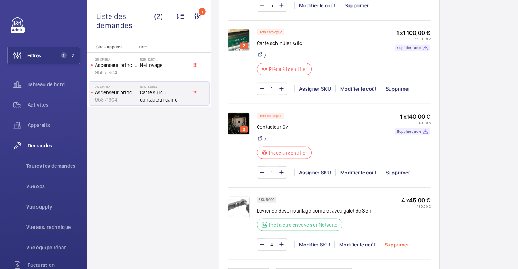
click at [399, 241] on div "Supprimer" at bounding box center [396, 244] width 33 height 7
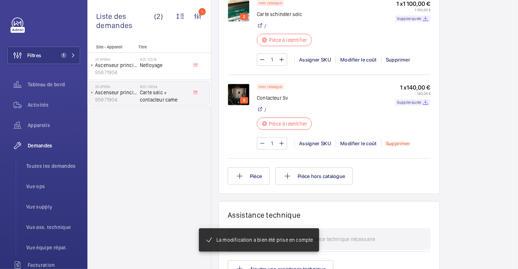
click at [391, 140] on div "Supprimer" at bounding box center [397, 143] width 33 height 7
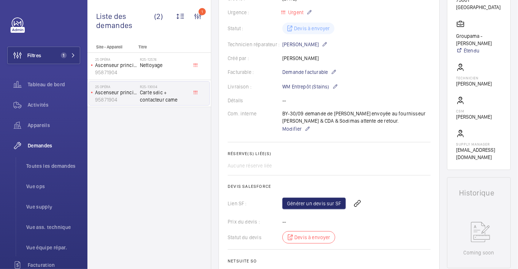
scroll to position [319, 0]
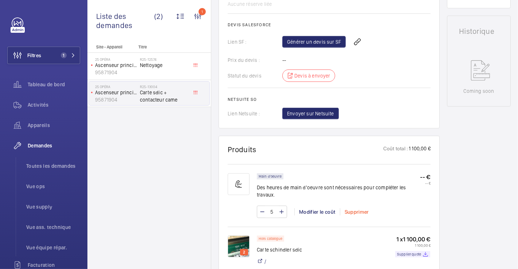
click at [356, 211] on div "Supprimer" at bounding box center [356, 211] width 33 height 7
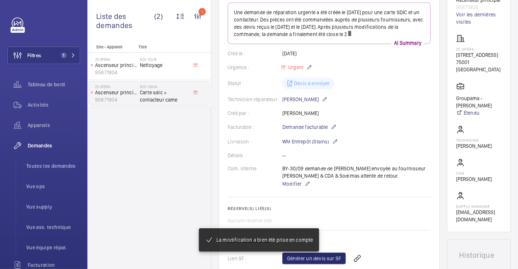
scroll to position [0, 0]
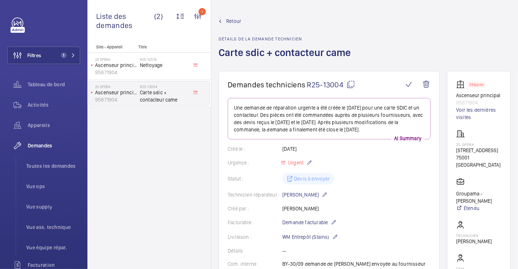
click at [231, 21] on span "Retour" at bounding box center [233, 20] width 15 height 7
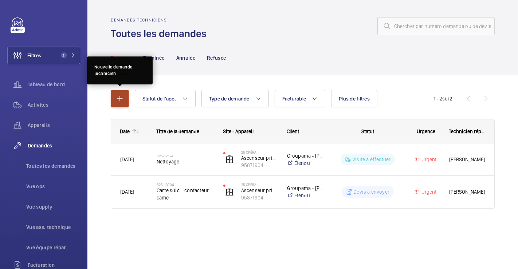
click at [118, 98] on mat-icon "button" at bounding box center [119, 98] width 9 height 9
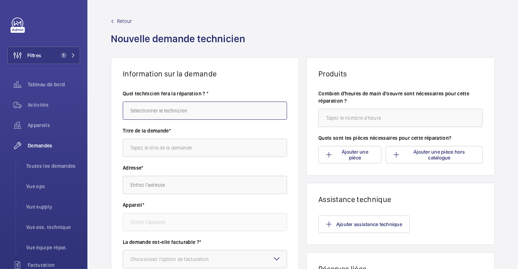
click at [202, 110] on input "text" at bounding box center [205, 111] width 164 height 18
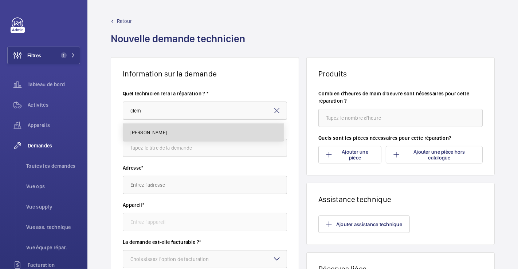
click at [192, 132] on mat-option "[PERSON_NAME]" at bounding box center [203, 132] width 160 height 17
type input "[PERSON_NAME]"
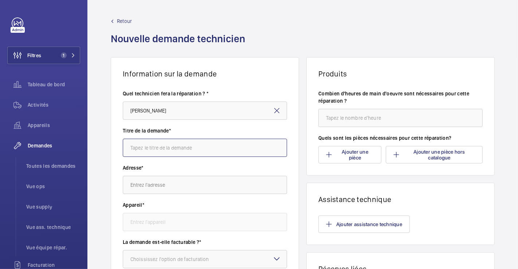
click at [187, 147] on input "text" at bounding box center [205, 148] width 164 height 18
type input "l"
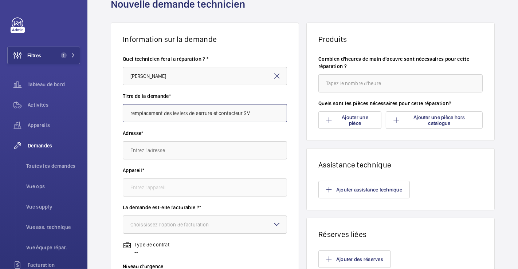
scroll to position [81, 0]
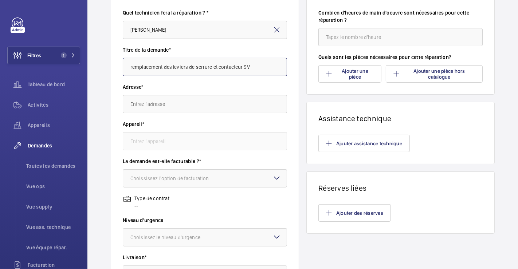
type input "remplacement des leviers de serrure et contacteur SV"
click at [197, 101] on input "text" at bounding box center [205, 104] width 164 height 18
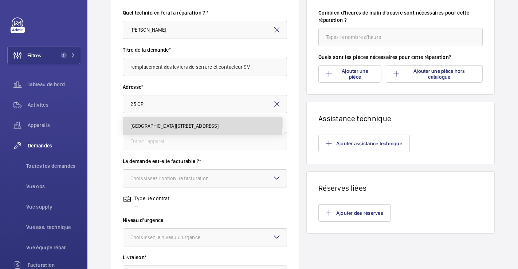
click at [199, 123] on span "25 Opéra 25 Avenue de l'Opéra, 75001 PARIS, 75001 PARIS" at bounding box center [174, 125] width 88 height 7
type input "25 Opéra 25 Avenue de l'Opéra, 75001 PARIS, 75001 PARIS"
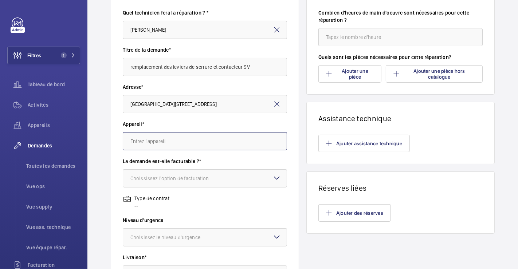
click at [183, 138] on input "text" at bounding box center [205, 141] width 164 height 18
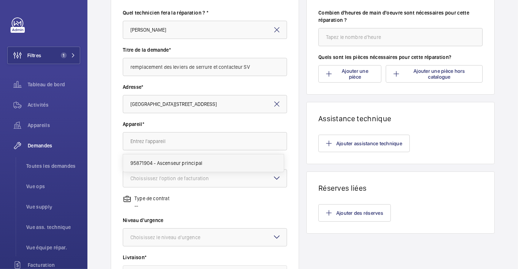
click at [199, 162] on span "95871904 - Ascenseur principal" at bounding box center [166, 162] width 72 height 7
type input "95871904 - Ascenseur principal"
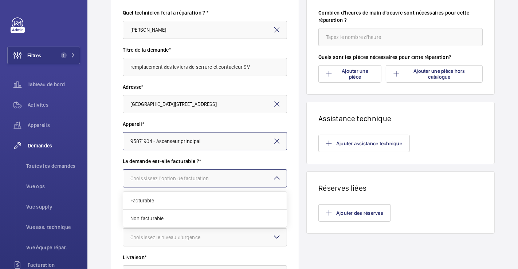
click at [242, 174] on div at bounding box center [204, 178] width 163 height 17
click at [184, 202] on span "Facturable" at bounding box center [204, 200] width 149 height 7
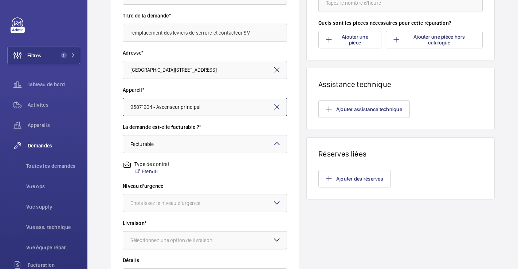
scroll to position [162, 0]
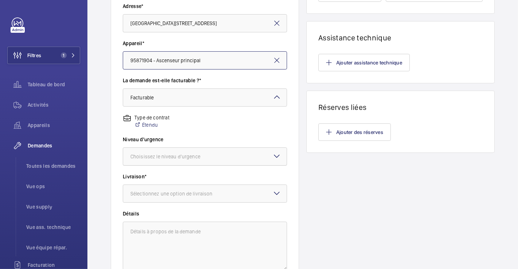
drag, startPoint x: 244, startPoint y: 156, endPoint x: 231, endPoint y: 164, distance: 15.7
click at [244, 155] on div at bounding box center [204, 156] width 163 height 17
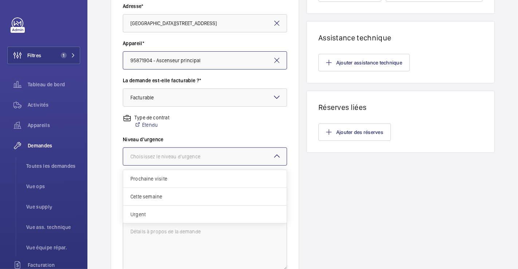
click at [159, 214] on span "Urgent" at bounding box center [204, 214] width 149 height 7
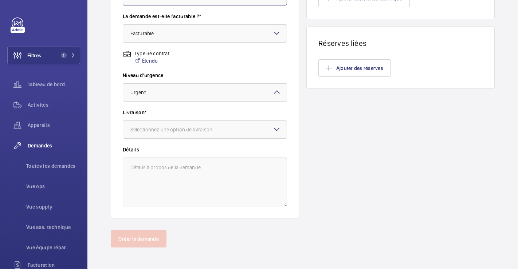
scroll to position [227, 0]
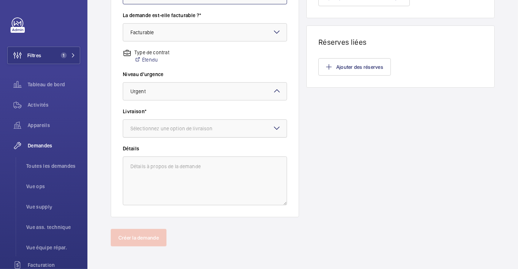
click at [240, 128] on div at bounding box center [204, 128] width 163 height 17
click at [193, 166] on span "WeWork Bercy" at bounding box center [204, 168] width 149 height 7
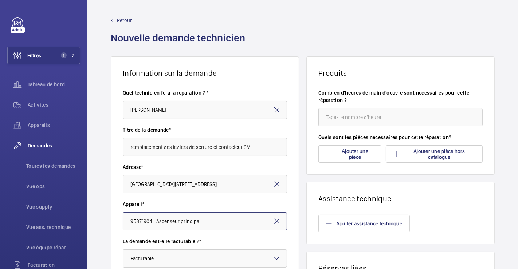
scroll to position [0, 0]
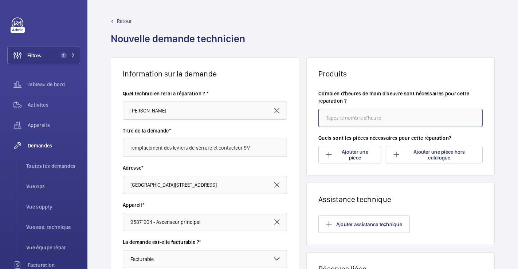
click at [397, 114] on input "number" at bounding box center [400, 118] width 164 height 18
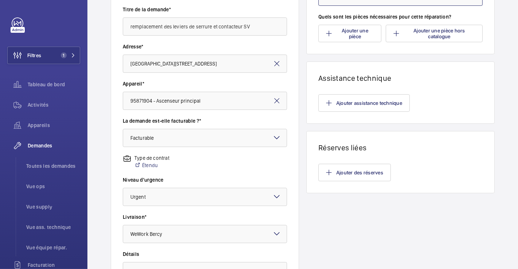
scroll to position [162, 0]
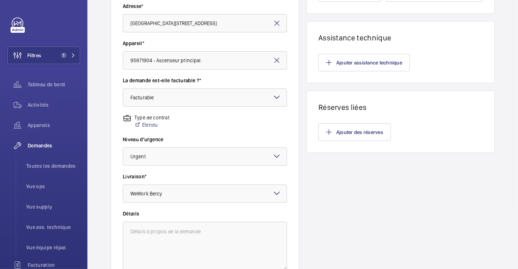
type input "5"
click at [135, 230] on textarea at bounding box center [205, 246] width 164 height 49
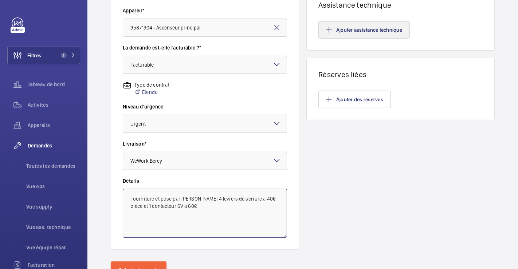
scroll to position [227, 0]
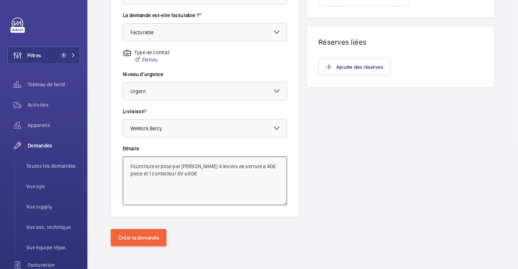
click at [240, 166] on textarea "Fourniture et pose par clement 4 leviers de serrure a 40€ piece et 1 contacteur…" at bounding box center [205, 180] width 164 height 49
click at [219, 166] on textarea "Fourniture et pose par clement 4 leviers de serrure avec galets 35mm a 40€ piec…" at bounding box center [205, 180] width 164 height 49
drag, startPoint x: 226, startPoint y: 164, endPoint x: 240, endPoint y: 166, distance: 14.6
click at [240, 166] on textarea "Fourniture et pose par clement 4 leviers de serrure avec galets 35mm a 40€ piec…" at bounding box center [205, 180] width 164 height 49
type textarea "Fourniture et pose par clement 4 leviers de deverouillage avec galets 35mm a 40…"
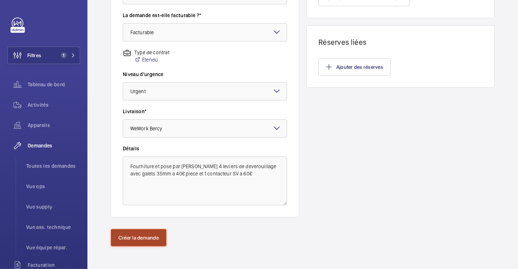
click at [144, 235] on button "Créer la demande" at bounding box center [139, 237] width 56 height 17
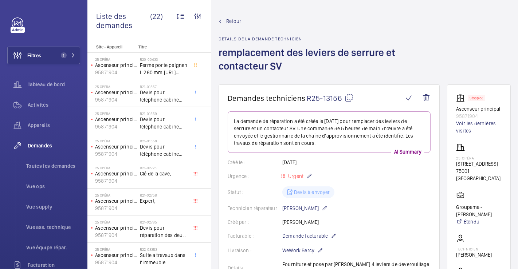
click at [347, 96] on mat-icon at bounding box center [348, 98] width 9 height 9
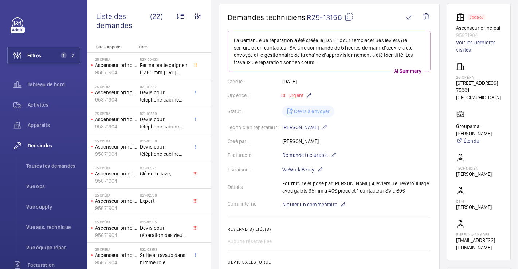
scroll to position [242, 0]
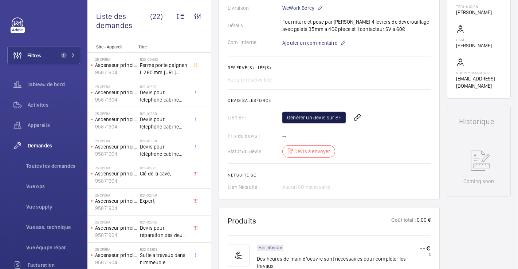
click at [330, 119] on link "Générer un devis sur SF" at bounding box center [313, 118] width 63 height 12
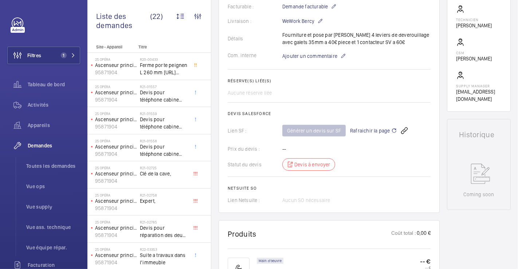
scroll to position [73, 0]
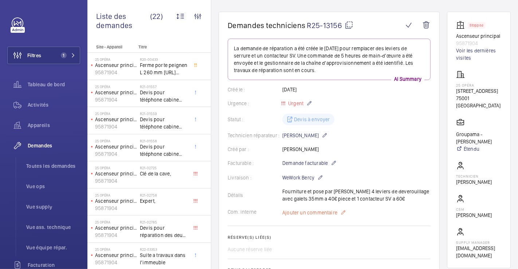
click at [314, 210] on span "Ajouter un commentaire" at bounding box center [309, 212] width 55 height 7
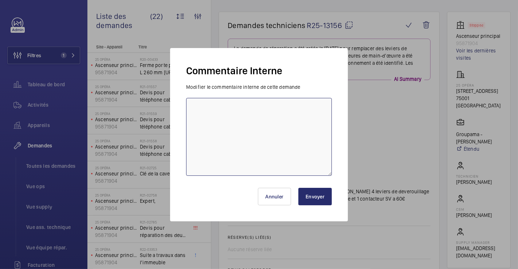
drag, startPoint x: 255, startPoint y: 106, endPoint x: 251, endPoint y: 110, distance: 5.9
click at [254, 106] on textarea at bounding box center [259, 137] width 146 height 78
type textarea "DEVIS CLEMENT D2025 543"
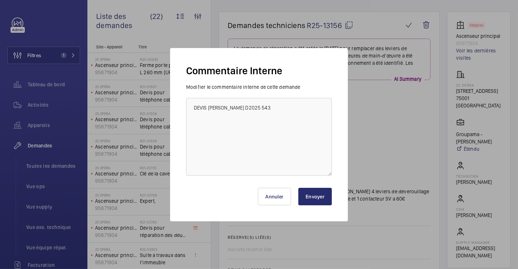
click at [311, 194] on button "Envoyer" at bounding box center [314, 196] width 33 height 17
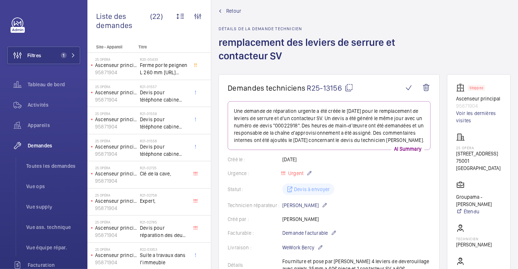
scroll to position [0, 0]
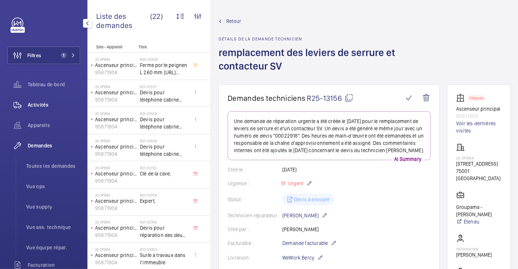
click at [40, 102] on span "Activités" at bounding box center [54, 104] width 52 height 7
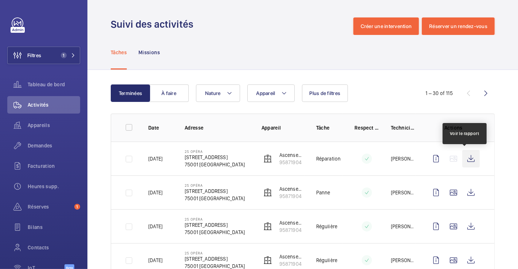
click at [462, 156] on wm-front-icon-button at bounding box center [470, 158] width 17 height 17
